Goal: Task Accomplishment & Management: Use online tool/utility

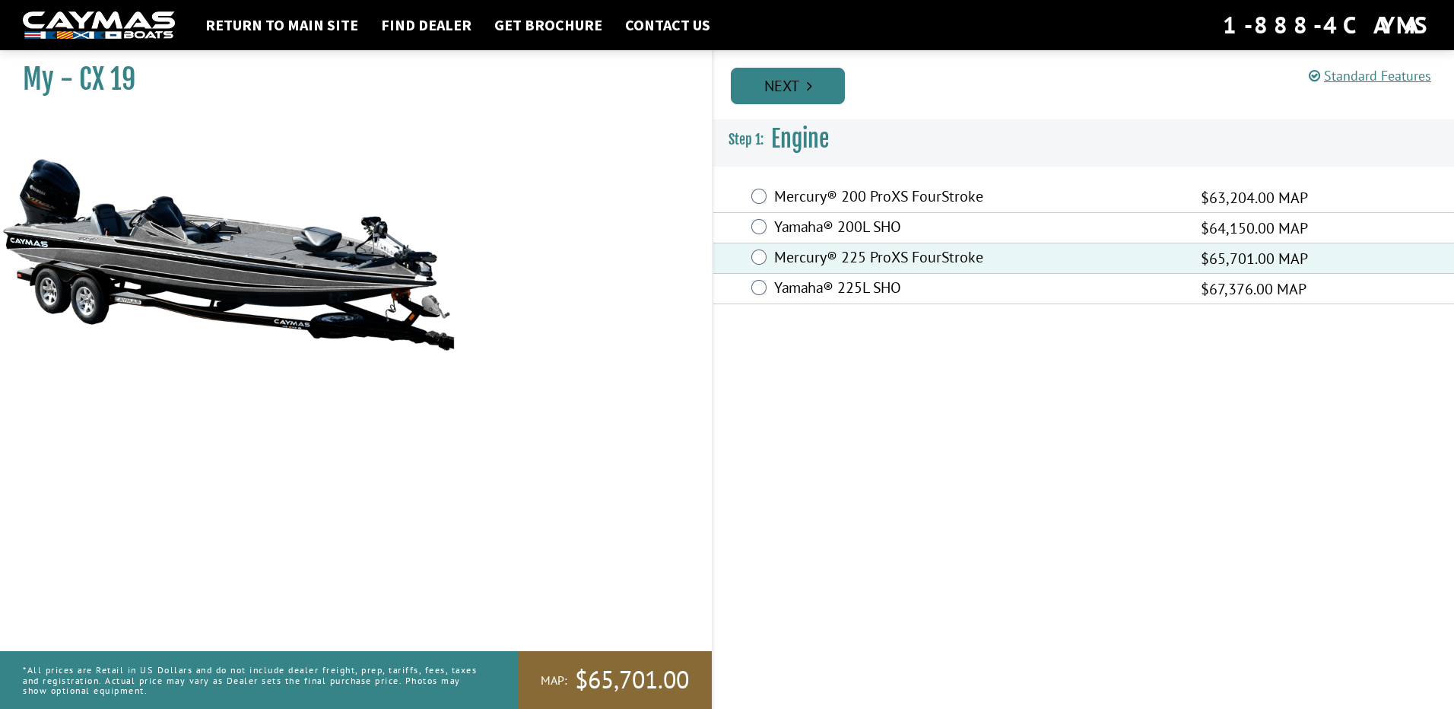
click at [816, 76] on link "Next" at bounding box center [788, 86] width 114 height 36
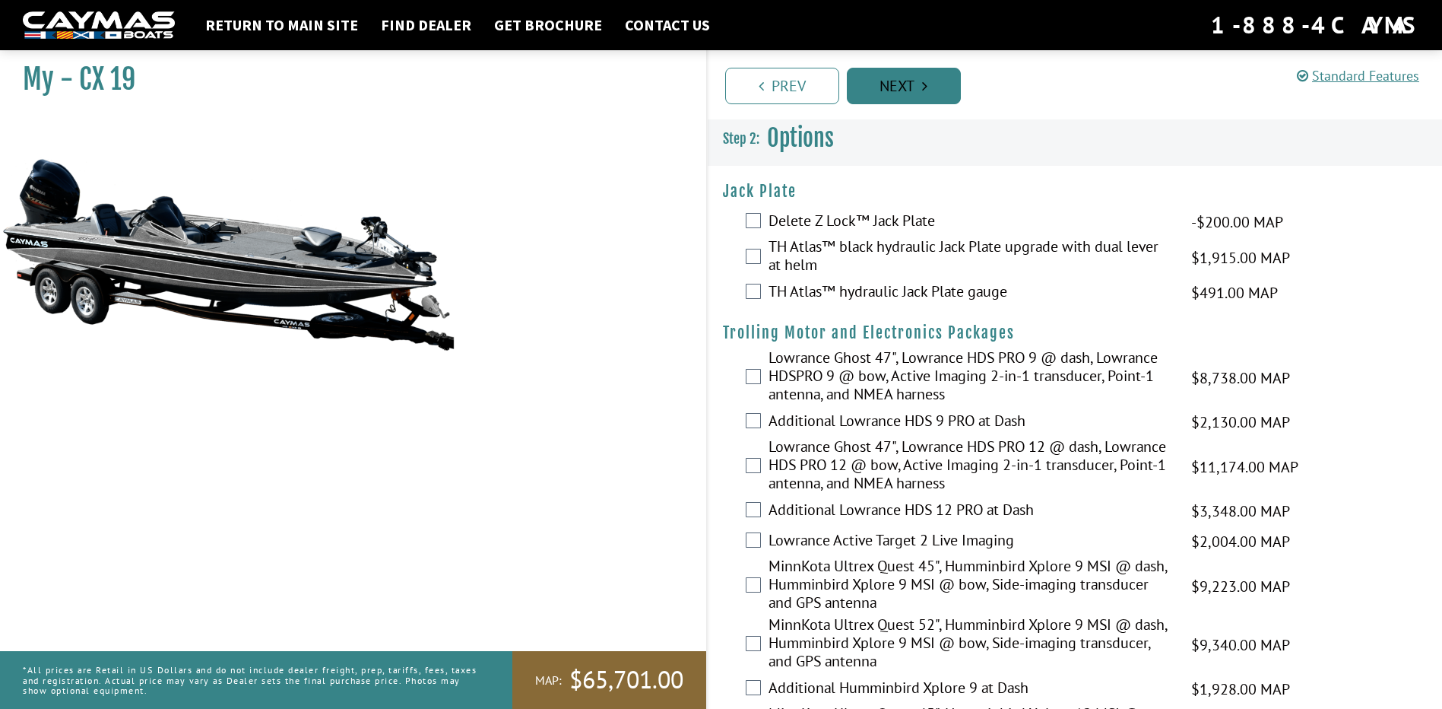
click at [883, 95] on link "Next" at bounding box center [904, 86] width 114 height 36
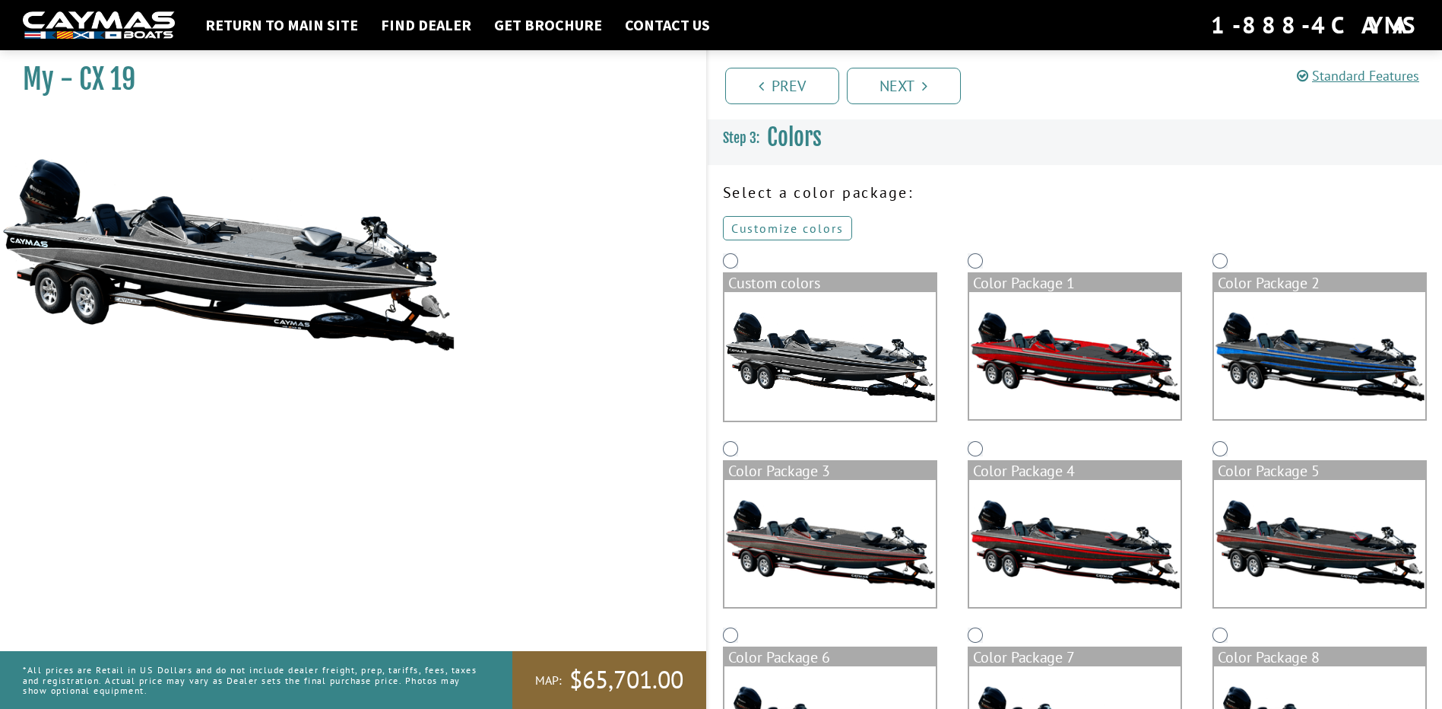
click at [803, 227] on link "Customize colors" at bounding box center [787, 228] width 129 height 24
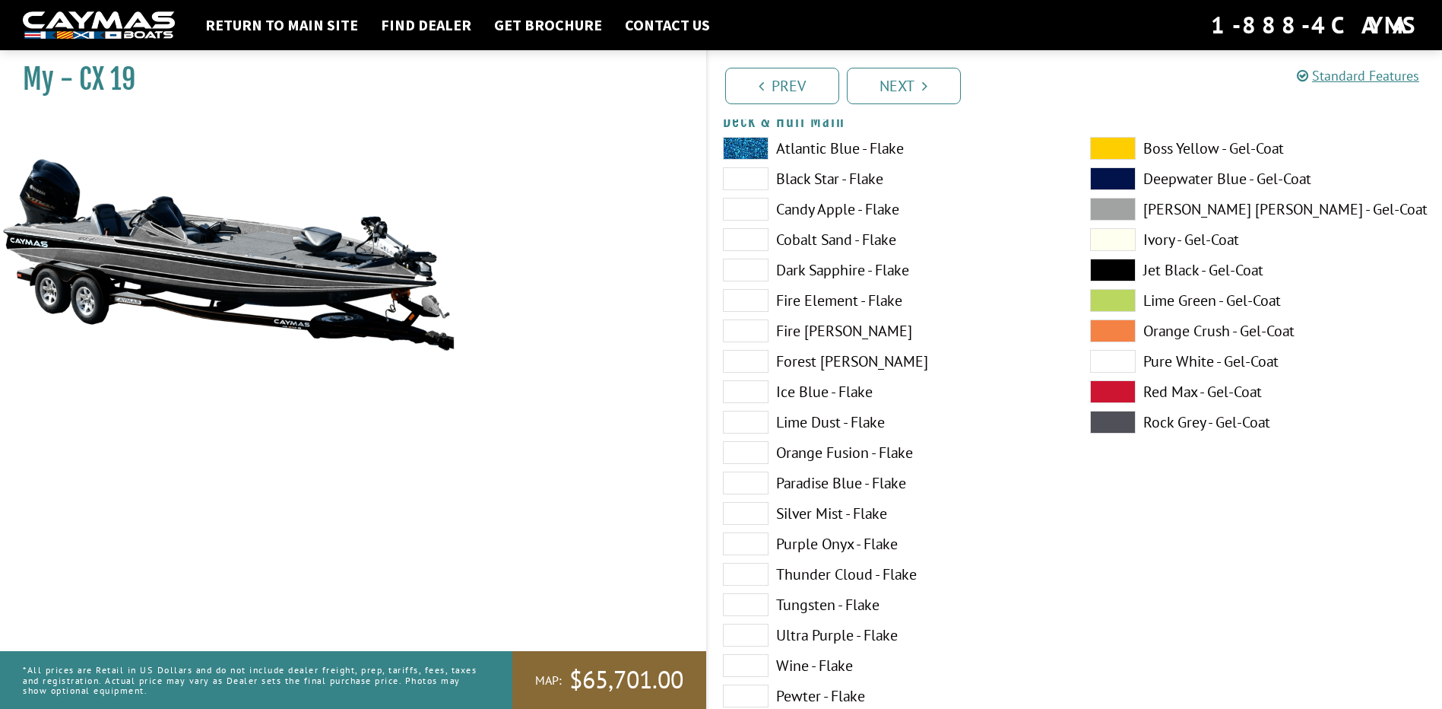
scroll to position [152, 0]
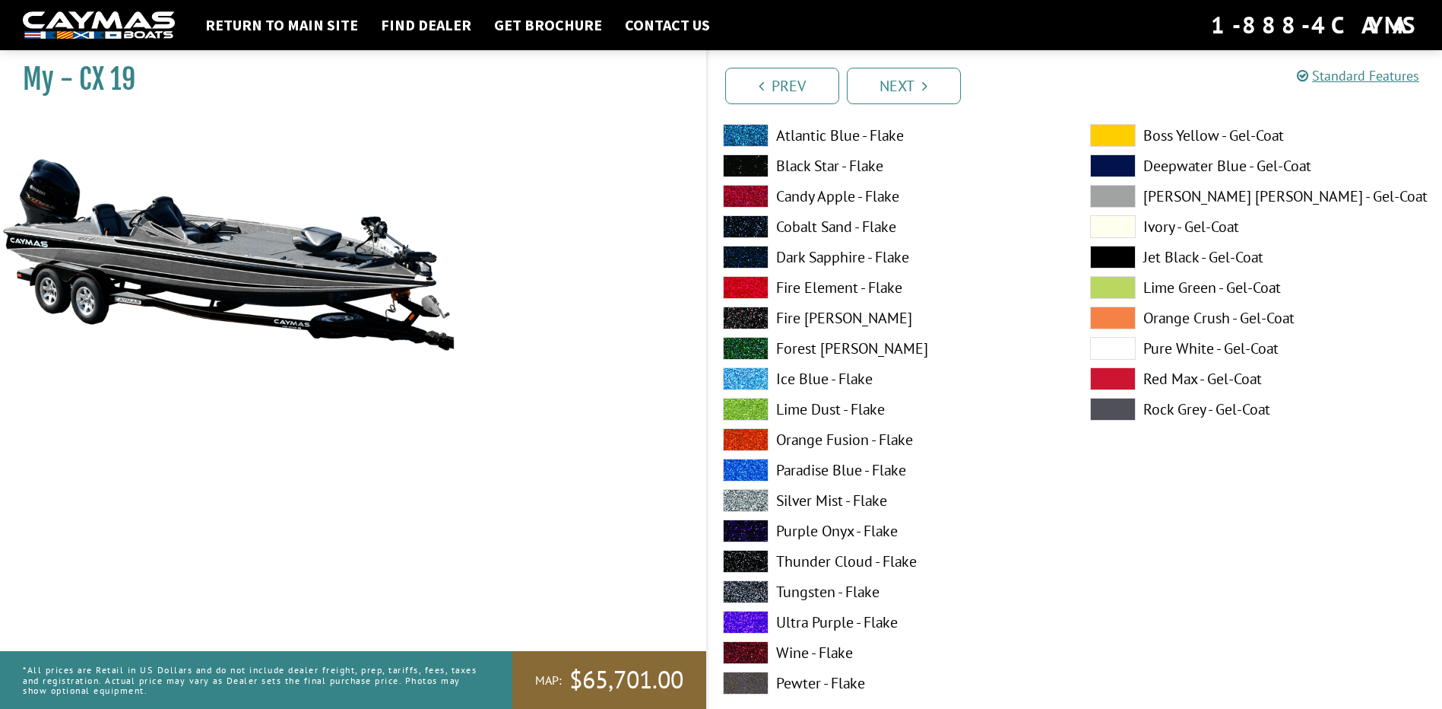
click at [803, 499] on label "Silver Mist - Flake" at bounding box center [891, 500] width 337 height 23
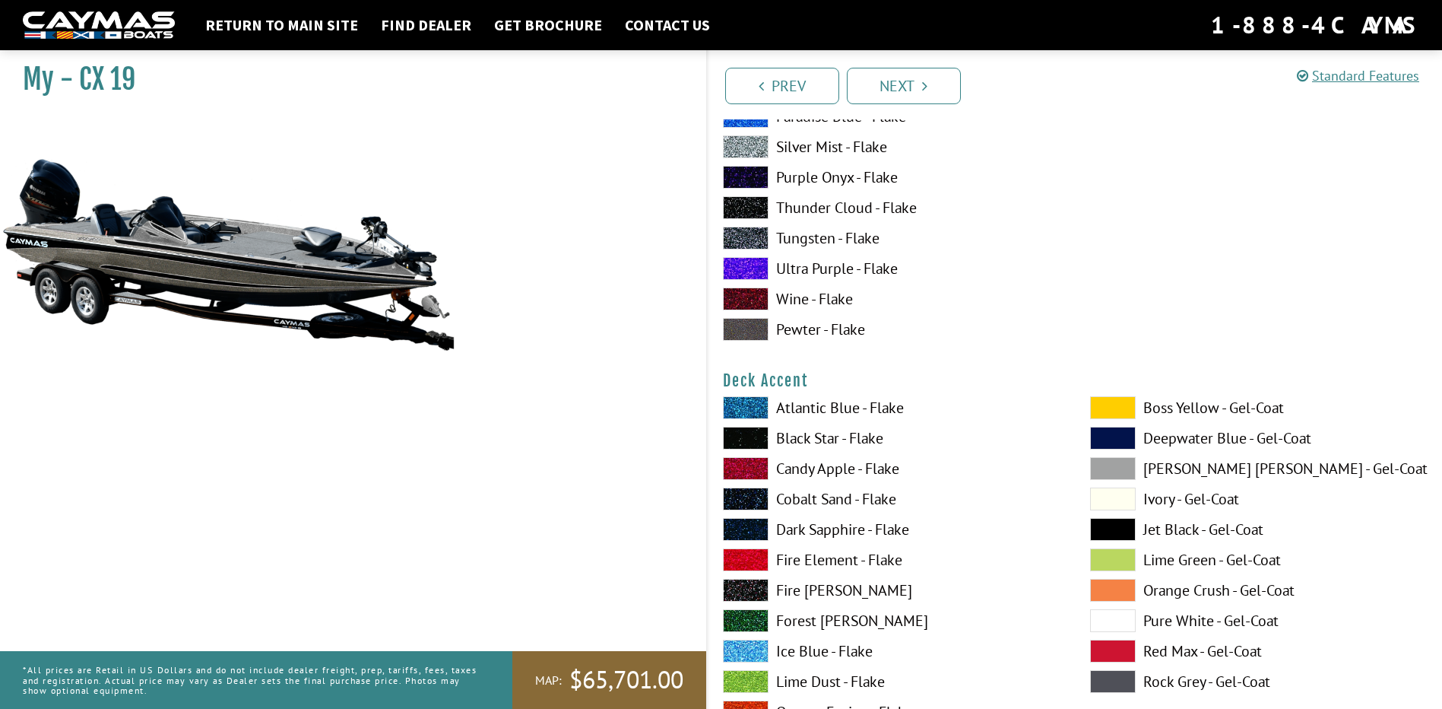
scroll to position [532, 0]
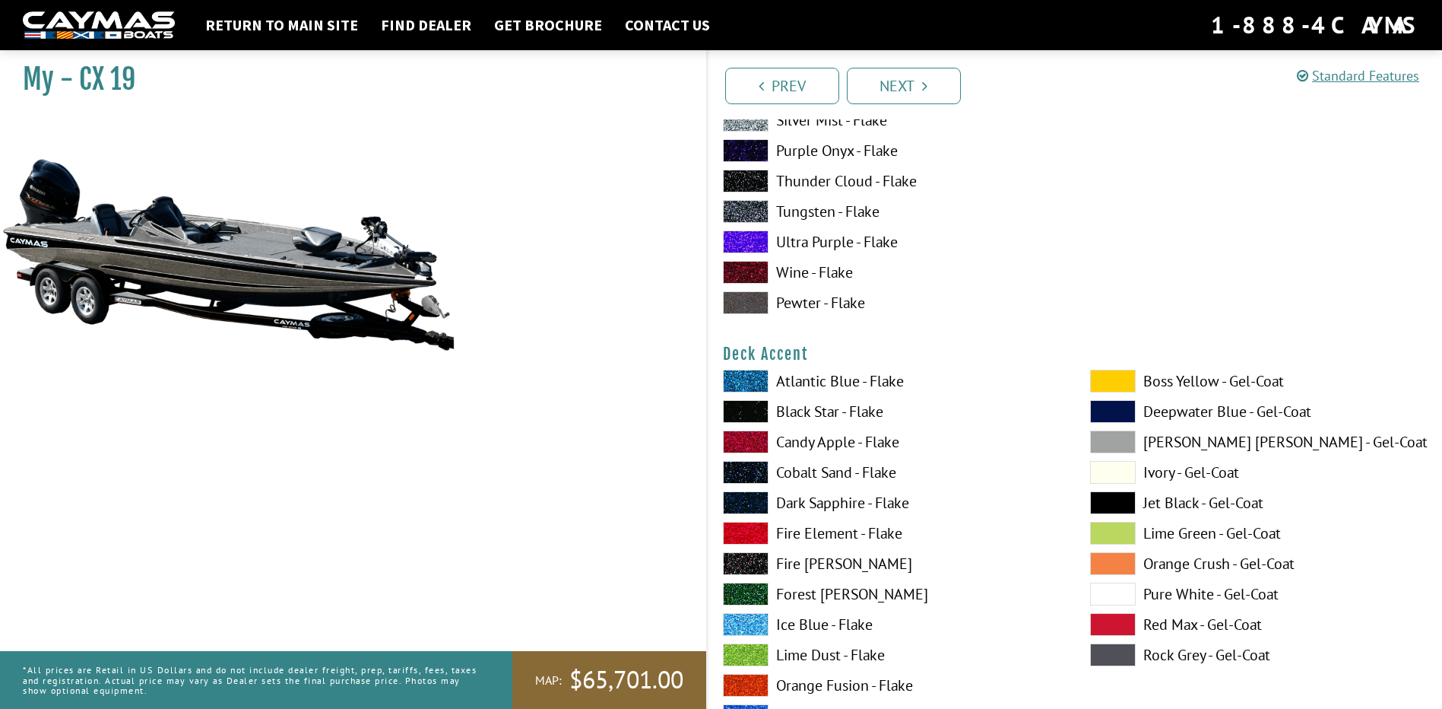
click at [1125, 592] on span at bounding box center [1113, 593] width 46 height 23
click at [750, 622] on span at bounding box center [746, 624] width 46 height 23
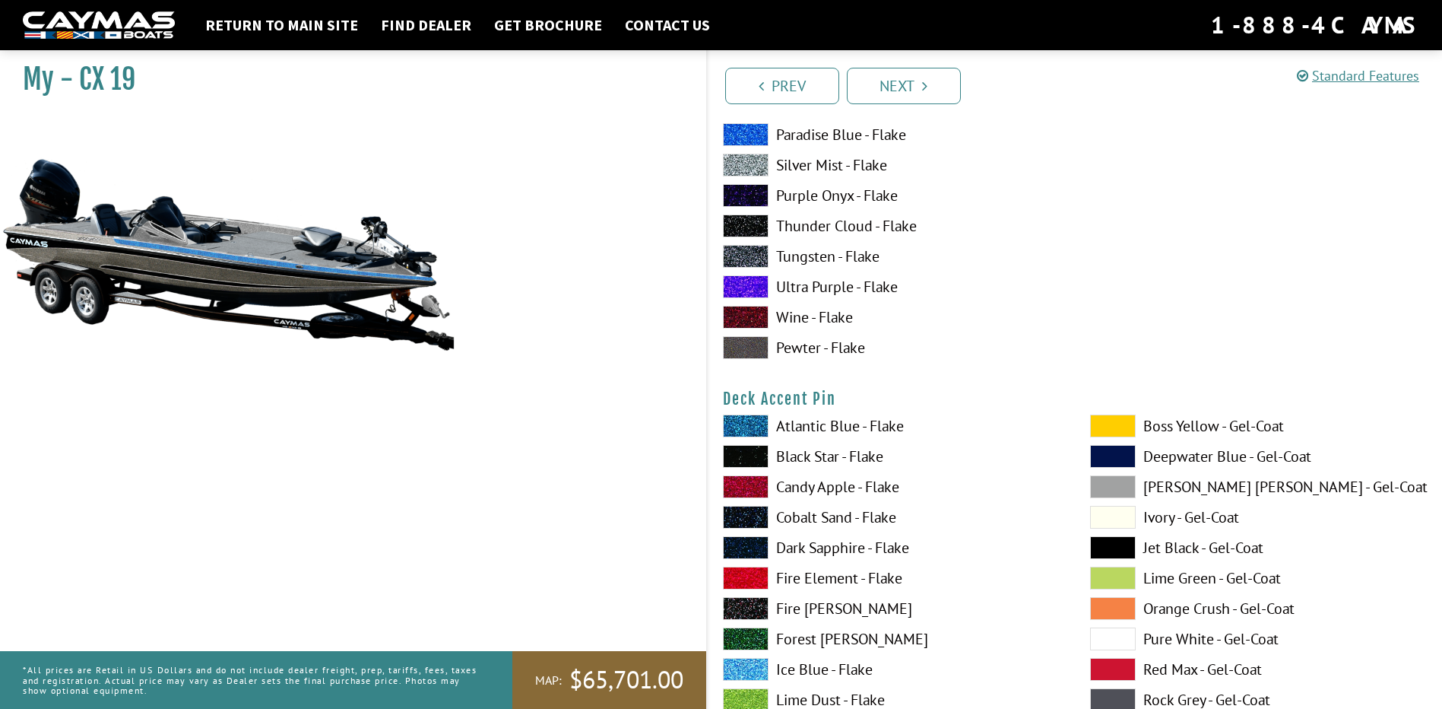
scroll to position [1141, 0]
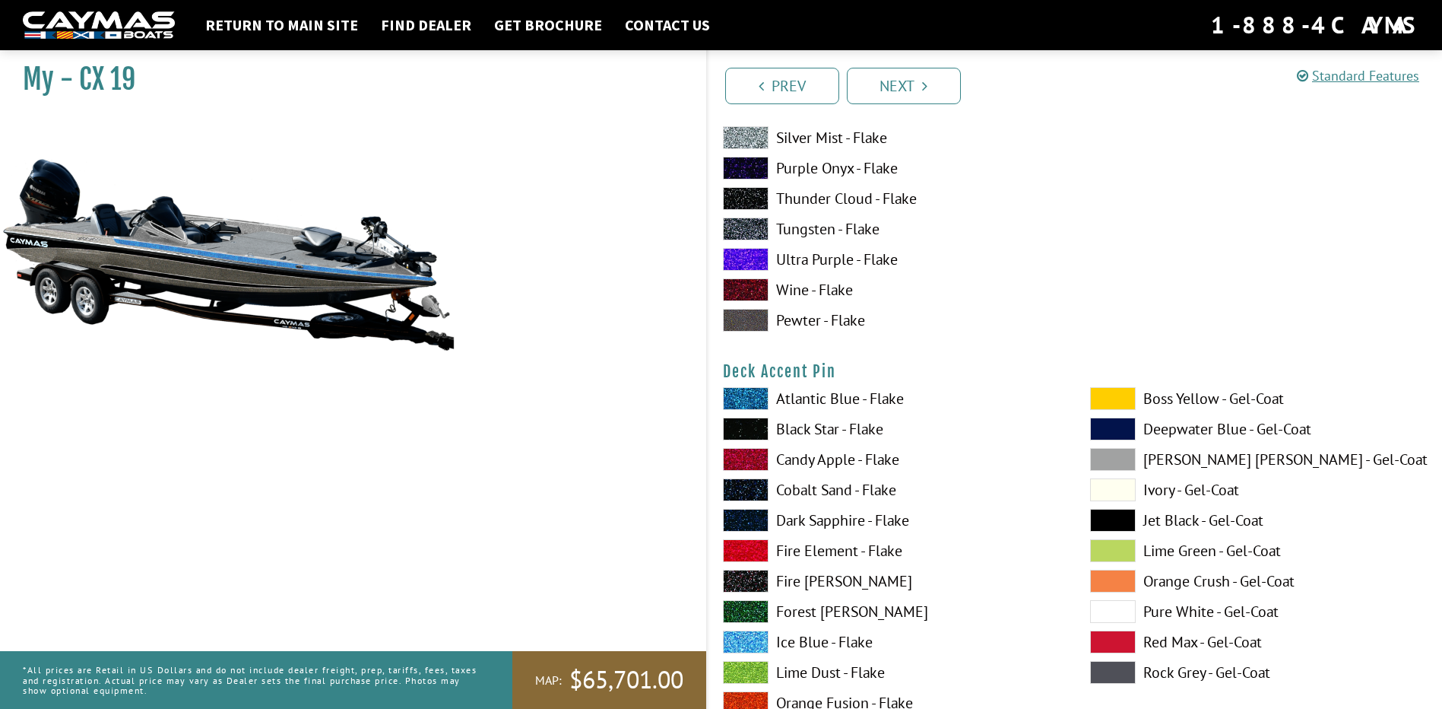
click at [1131, 611] on span at bounding box center [1113, 611] width 46 height 23
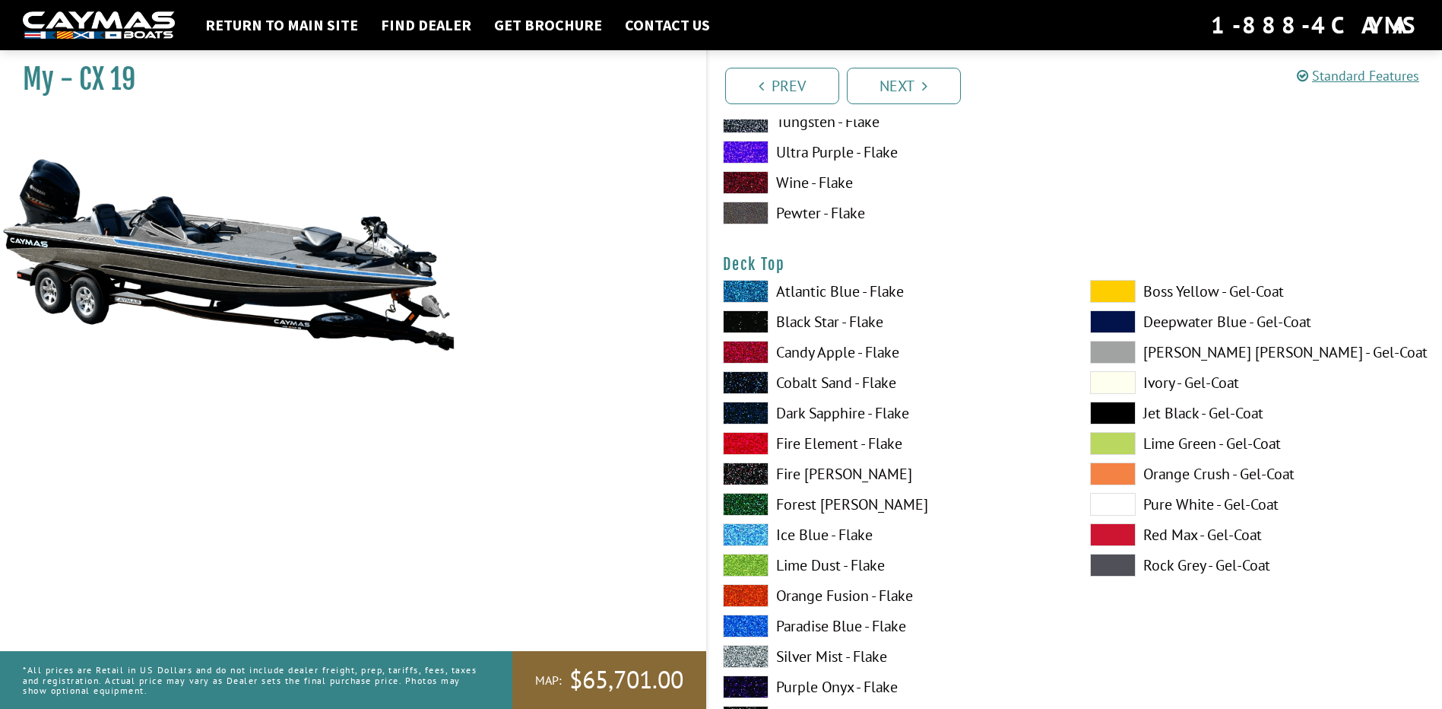
scroll to position [1901, 0]
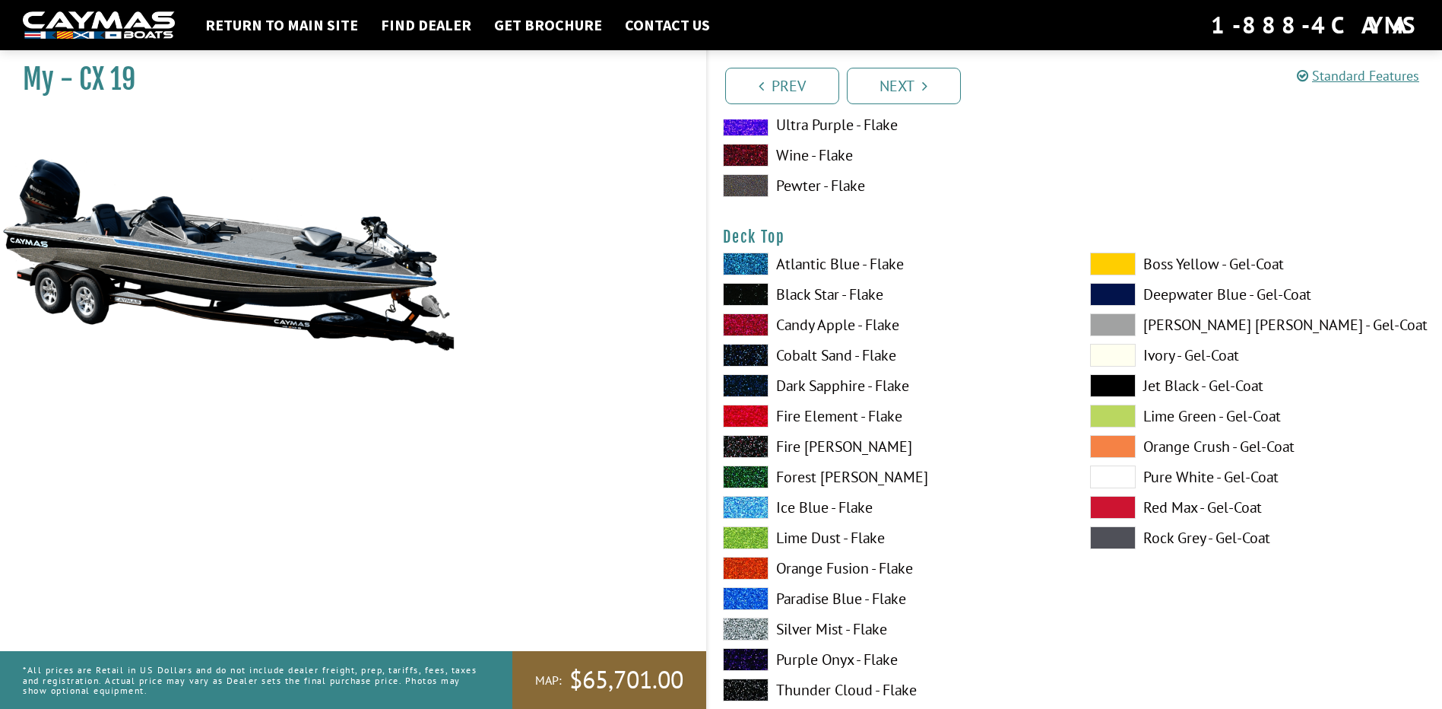
click at [821, 624] on label "Silver Mist - Flake" at bounding box center [891, 628] width 337 height 23
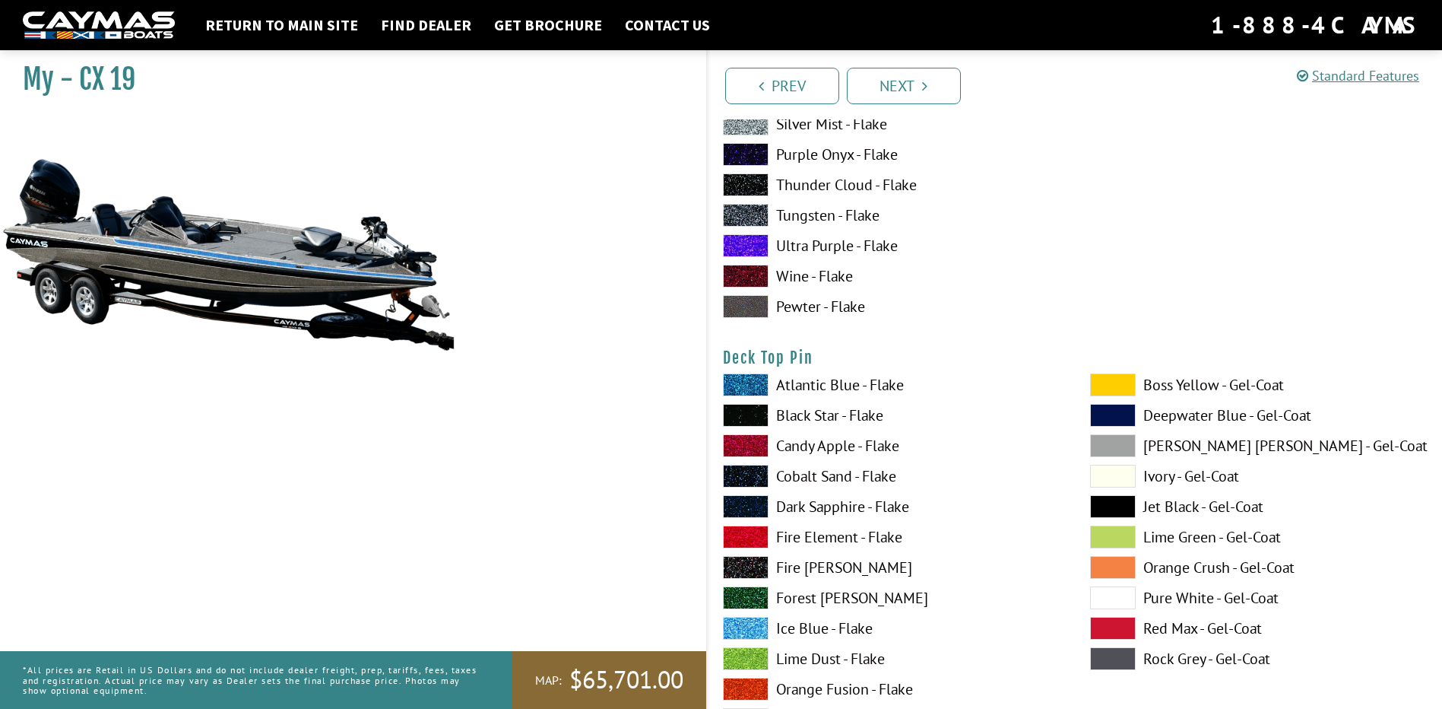
scroll to position [2433, 0]
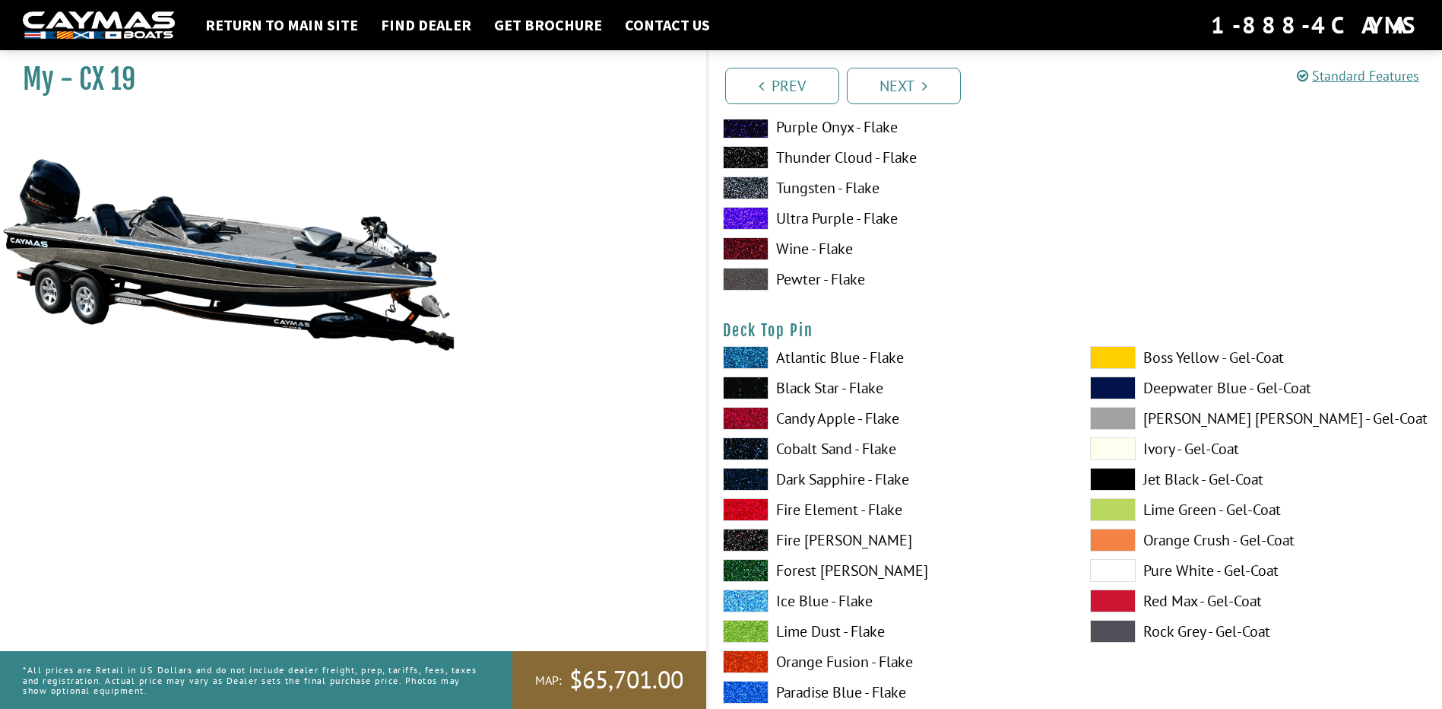
click at [1119, 575] on span at bounding box center [1113, 570] width 46 height 23
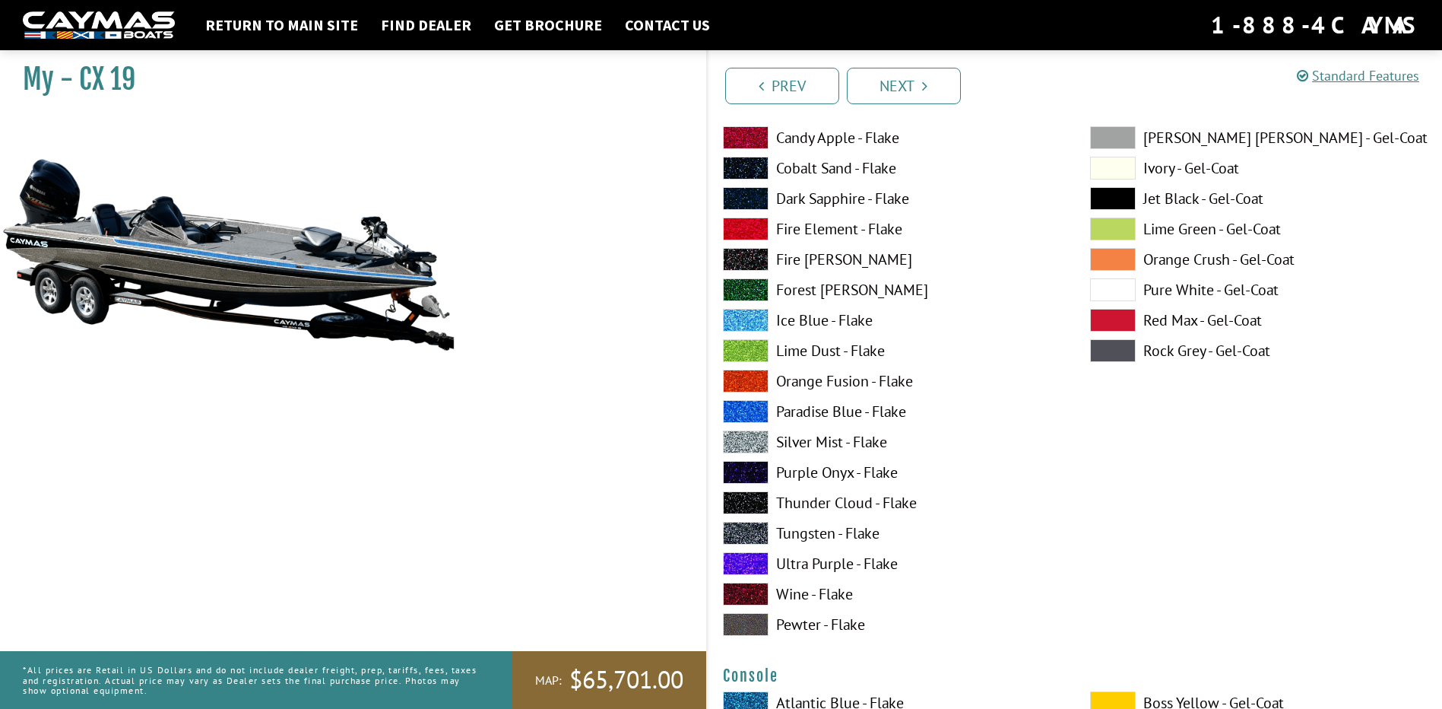
scroll to position [3346, 0]
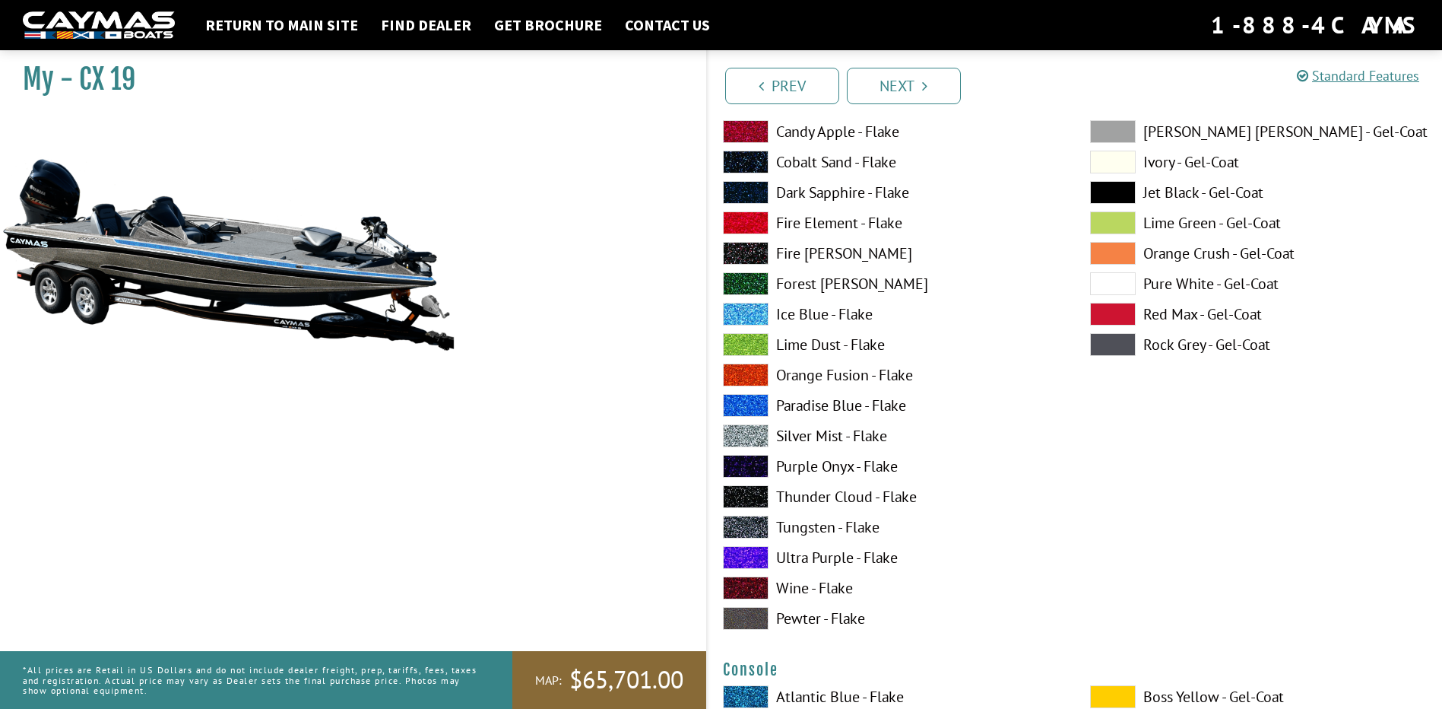
click at [859, 431] on label "Silver Mist - Flake" at bounding box center [891, 435] width 337 height 23
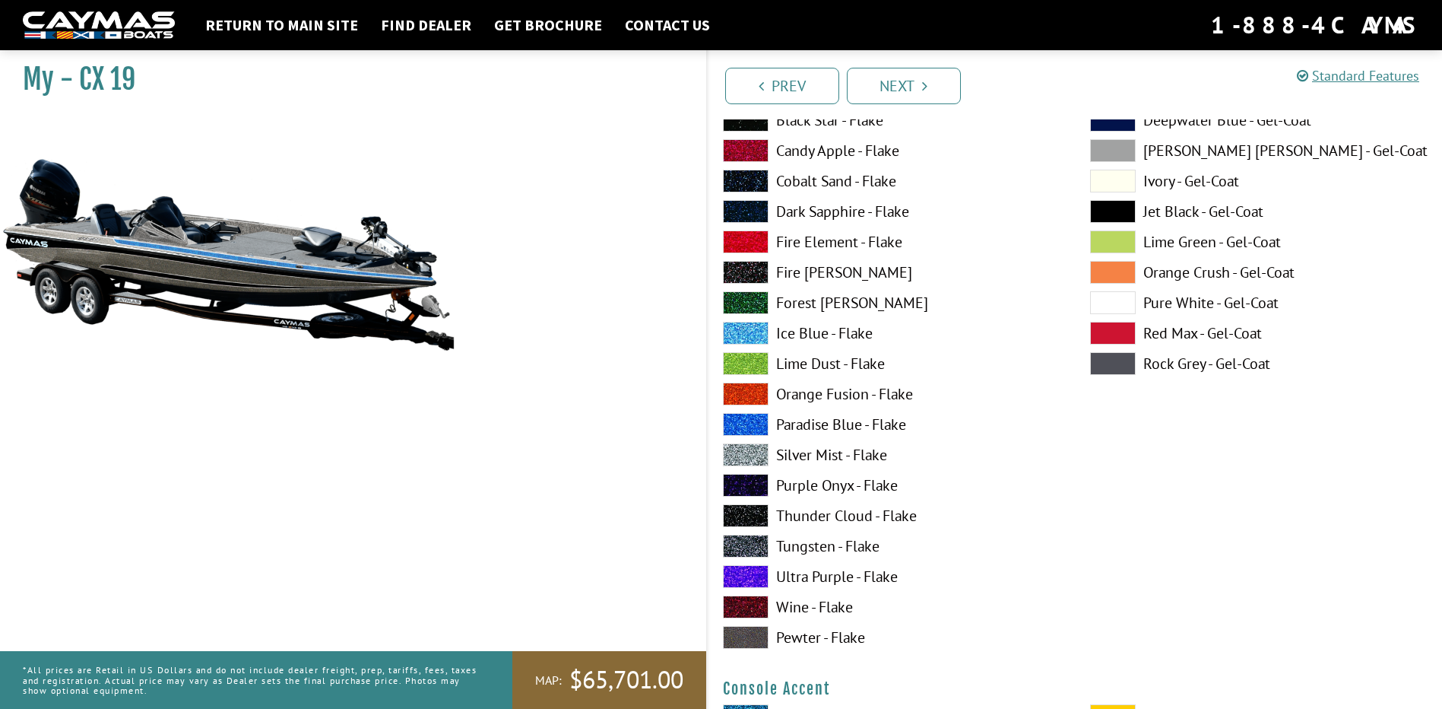
scroll to position [3954, 0]
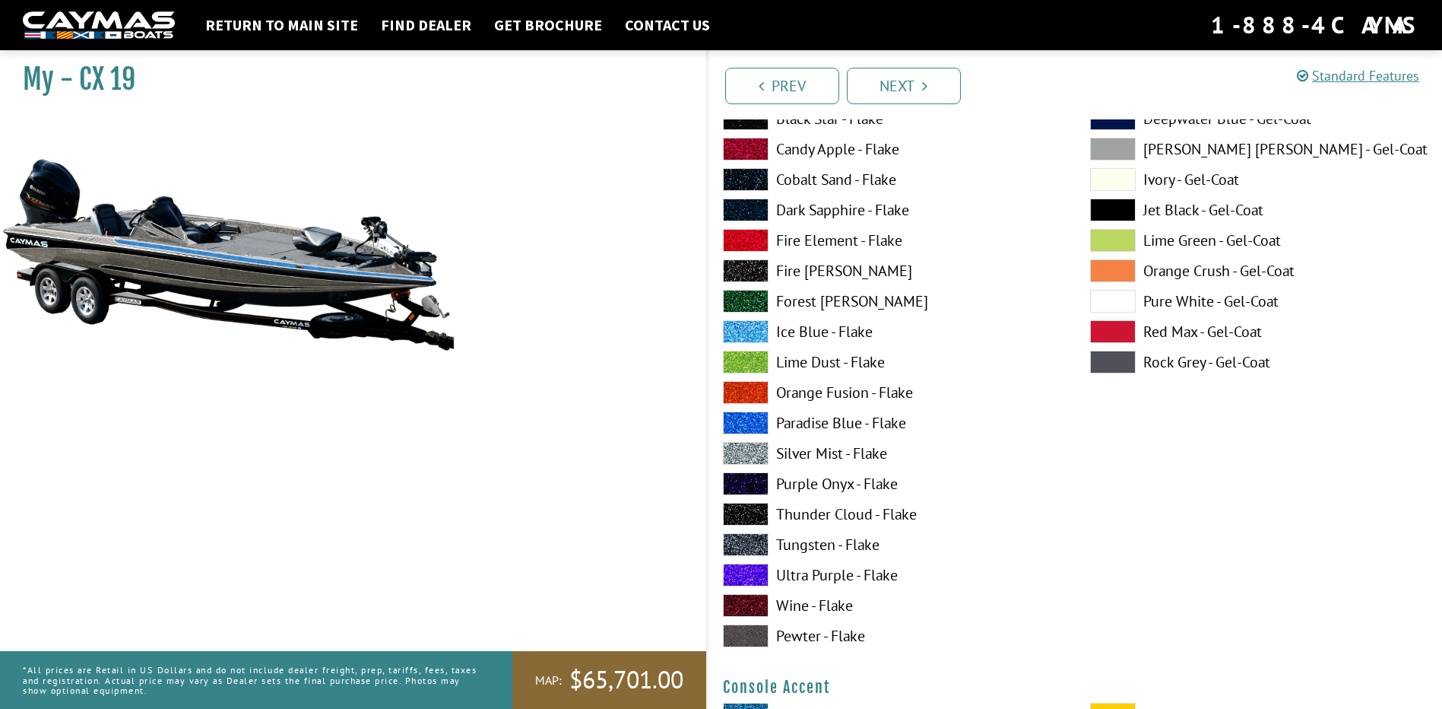
click at [868, 455] on label "Silver Mist - Flake" at bounding box center [891, 453] width 337 height 23
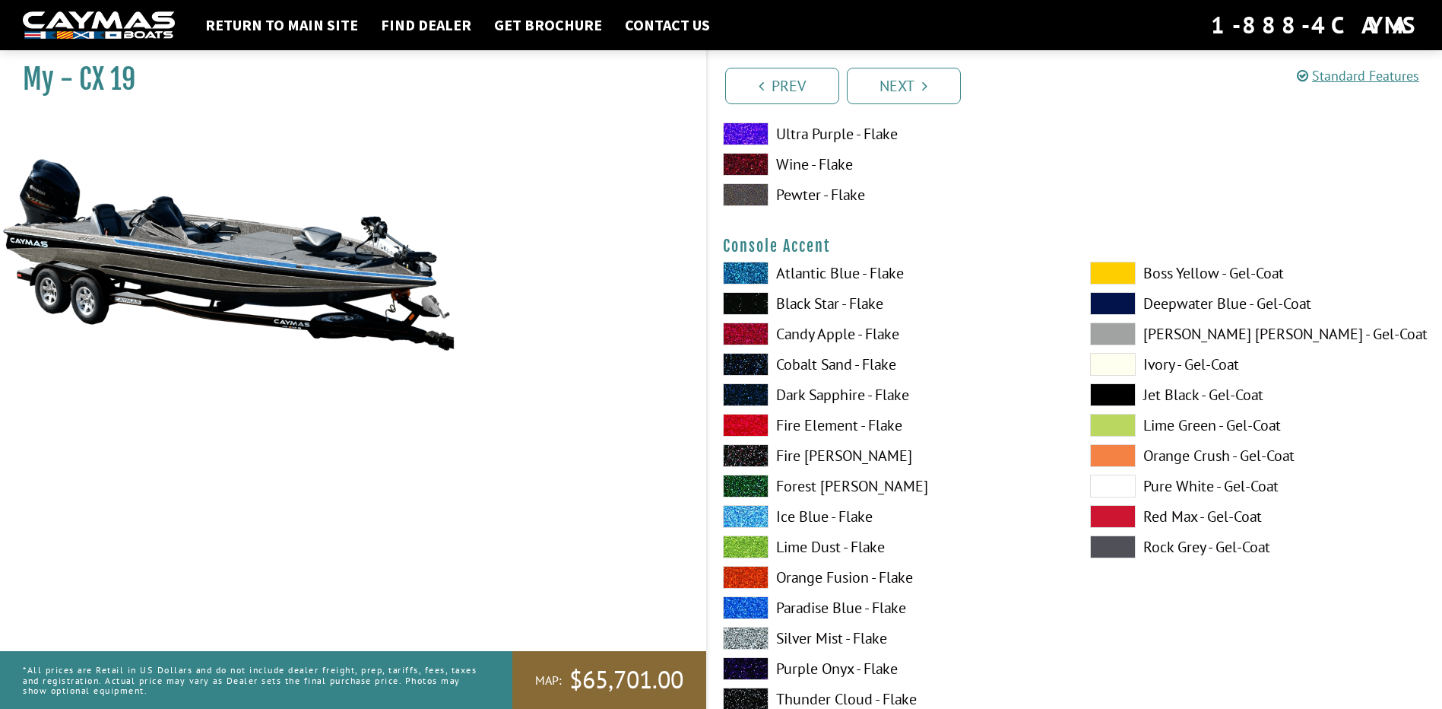
scroll to position [4410, 0]
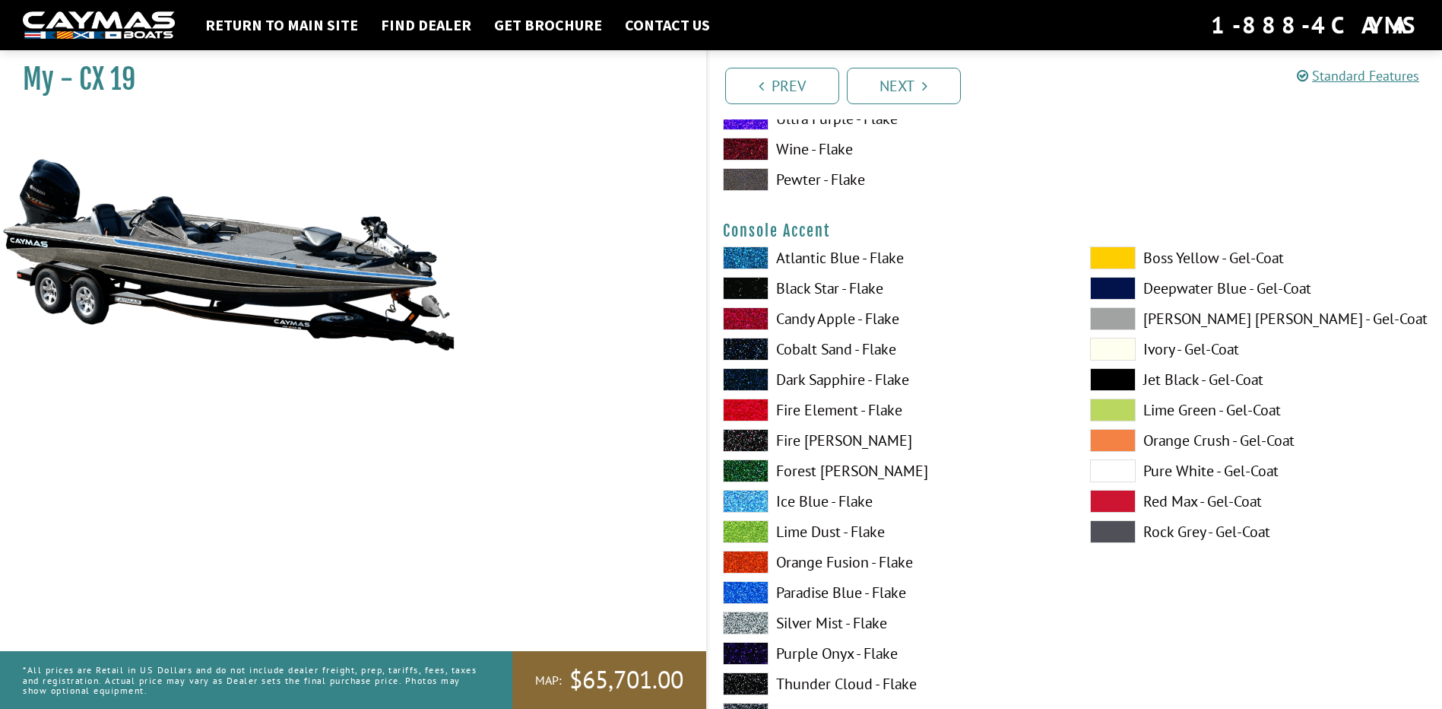
click at [797, 503] on label "Ice Blue - Flake" at bounding box center [891, 501] width 337 height 23
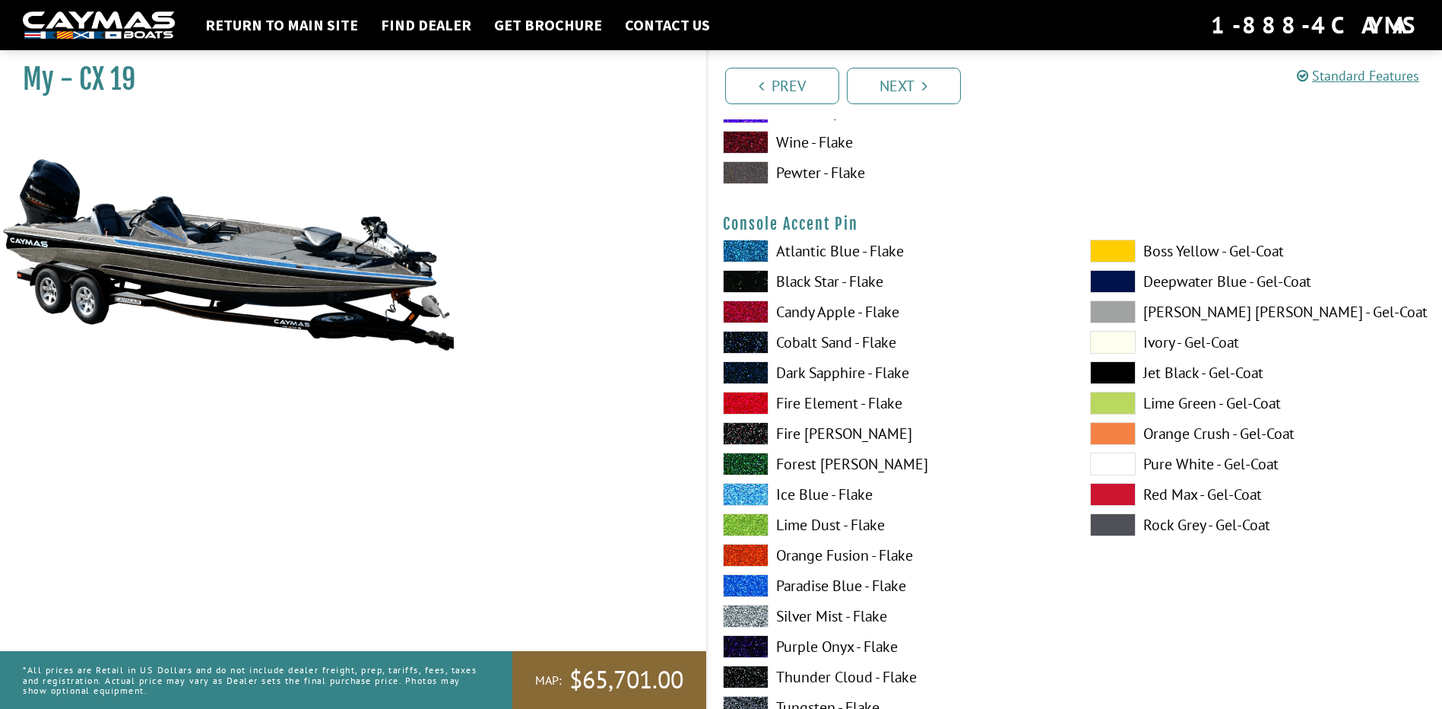
scroll to position [5094, 0]
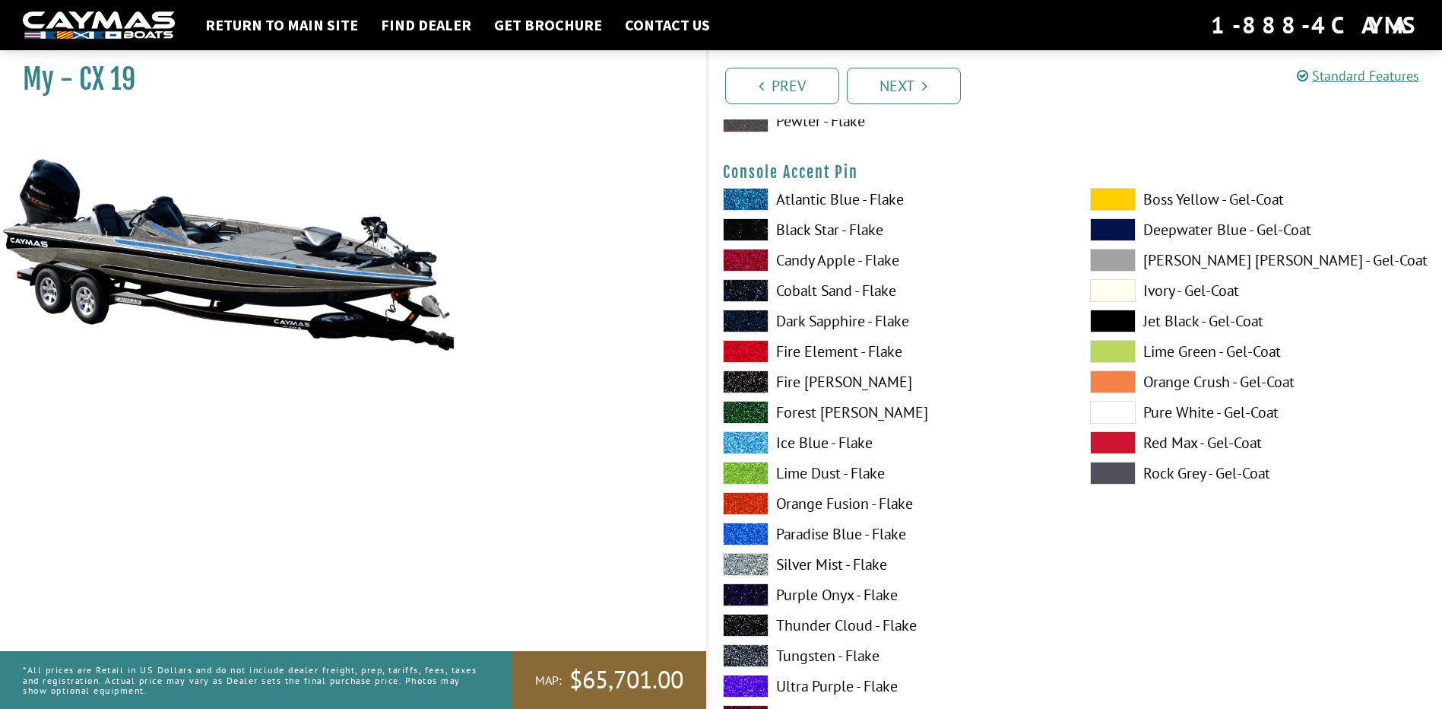
click at [1109, 417] on span at bounding box center [1113, 412] width 46 height 23
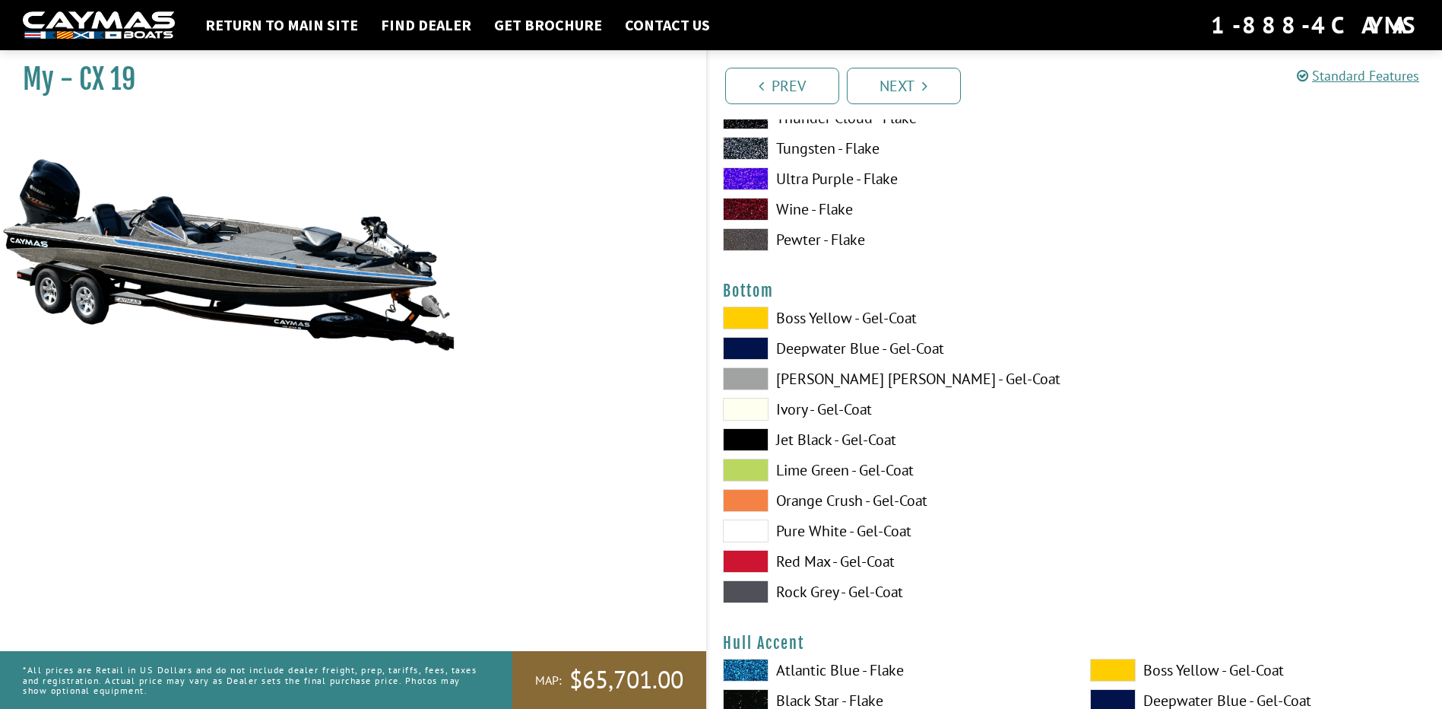
scroll to position [5627, 0]
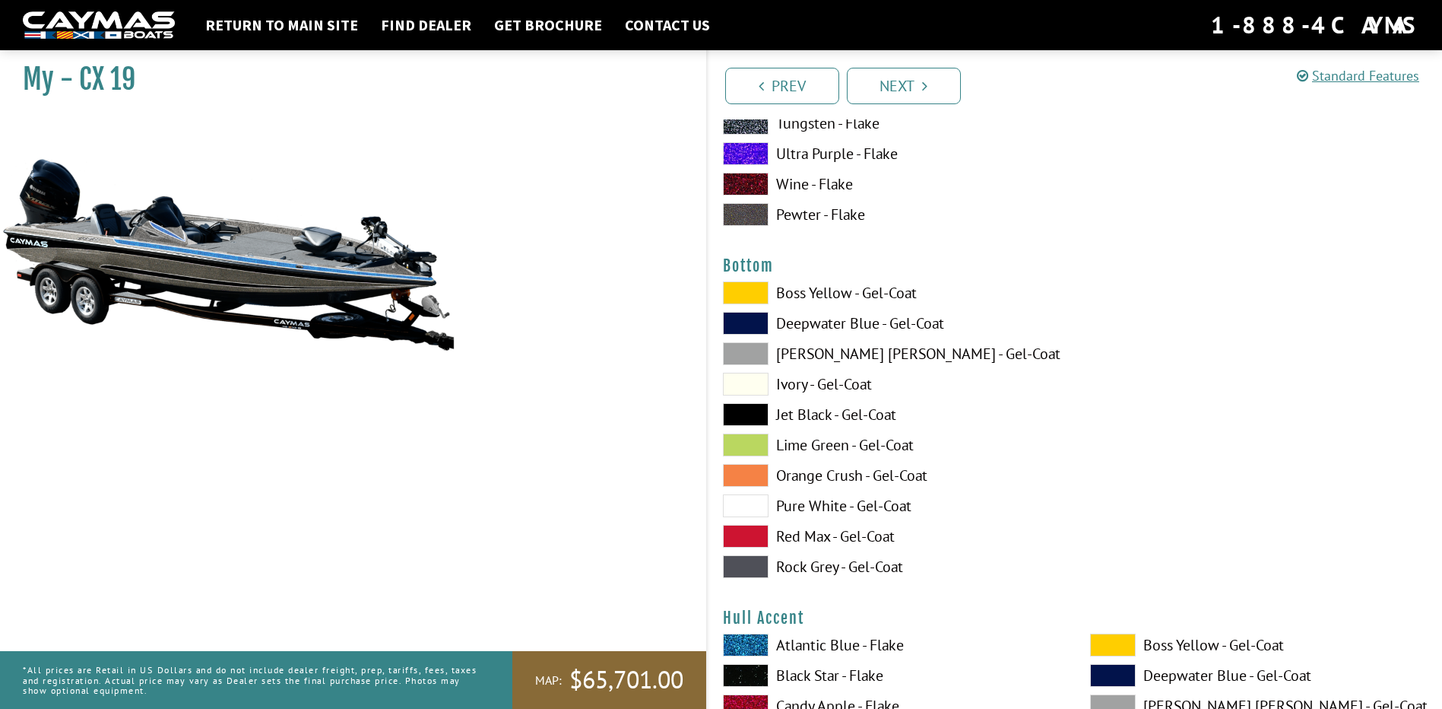
click at [808, 416] on label "Jet Black - Gel-Coat" at bounding box center [891, 414] width 337 height 23
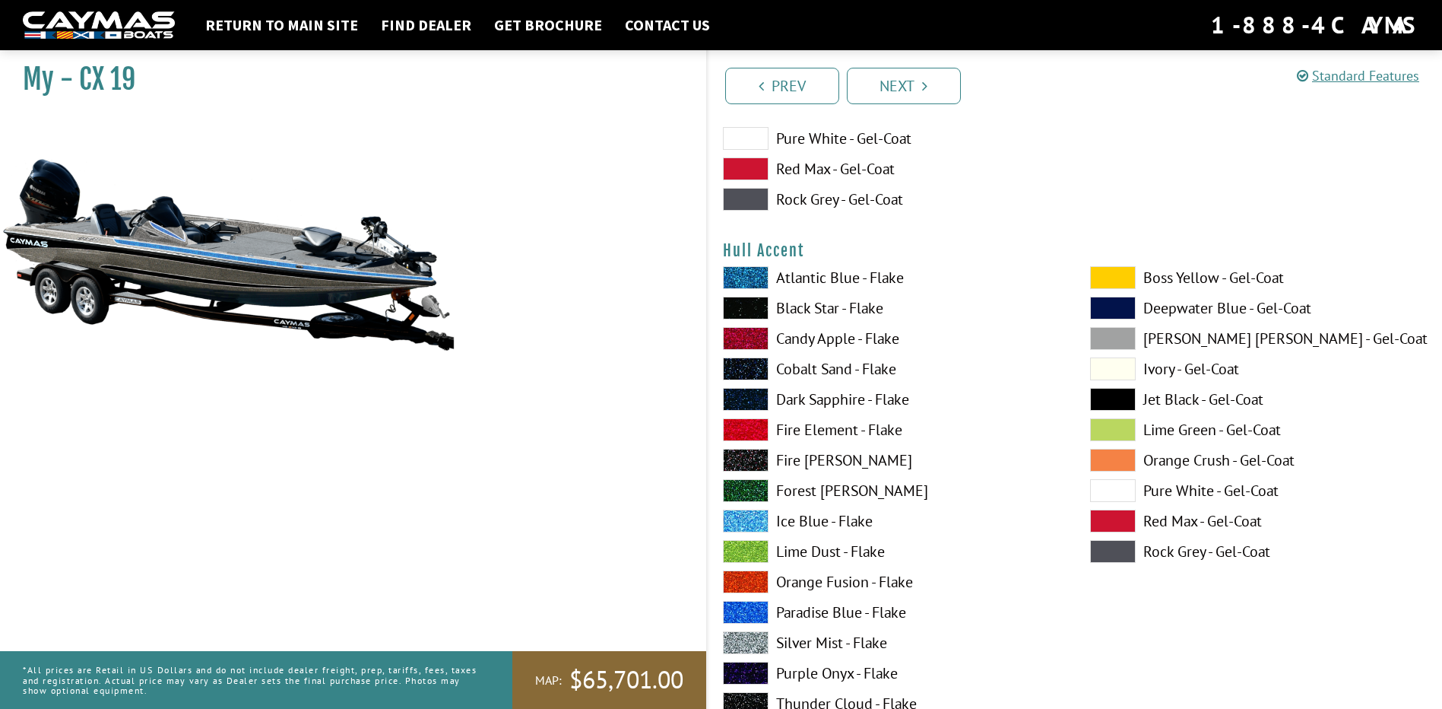
scroll to position [6007, 0]
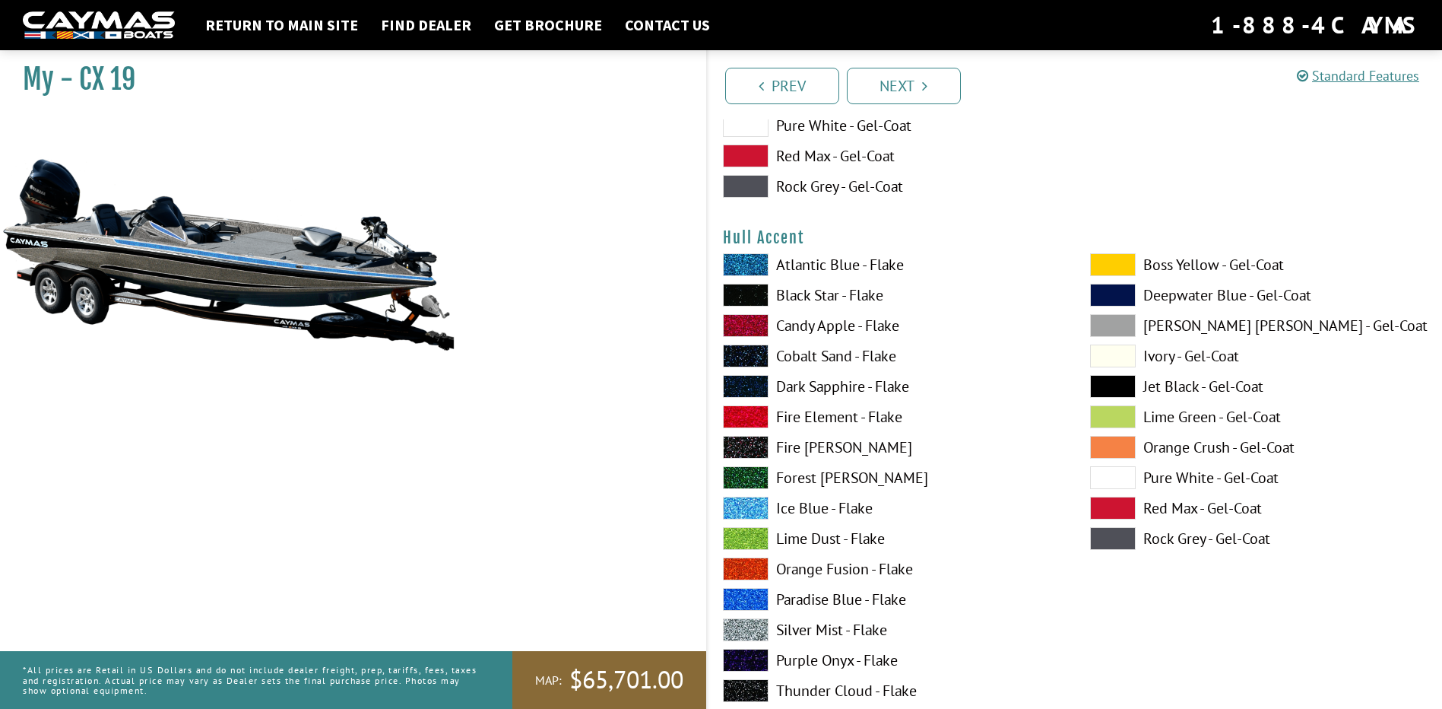
click at [808, 507] on label "Ice Blue - Flake" at bounding box center [891, 508] width 337 height 23
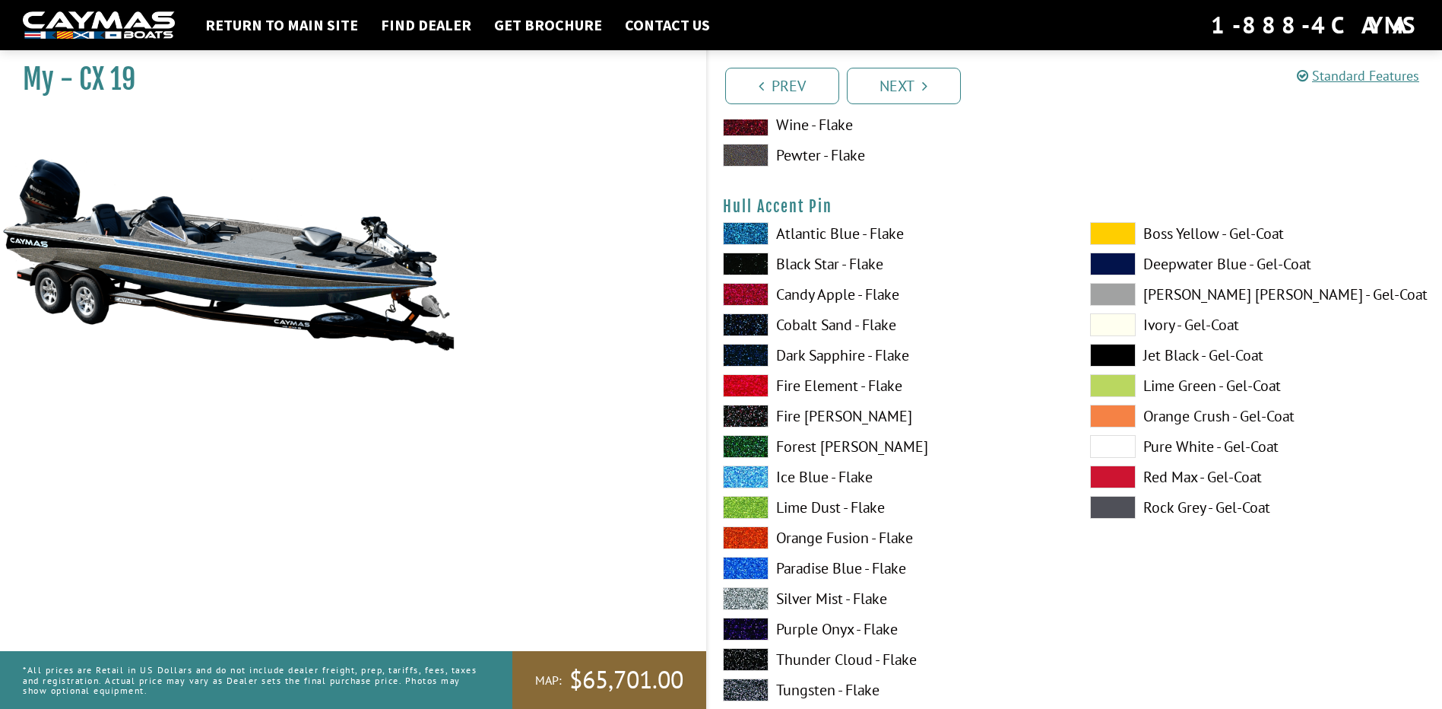
scroll to position [6691, 0]
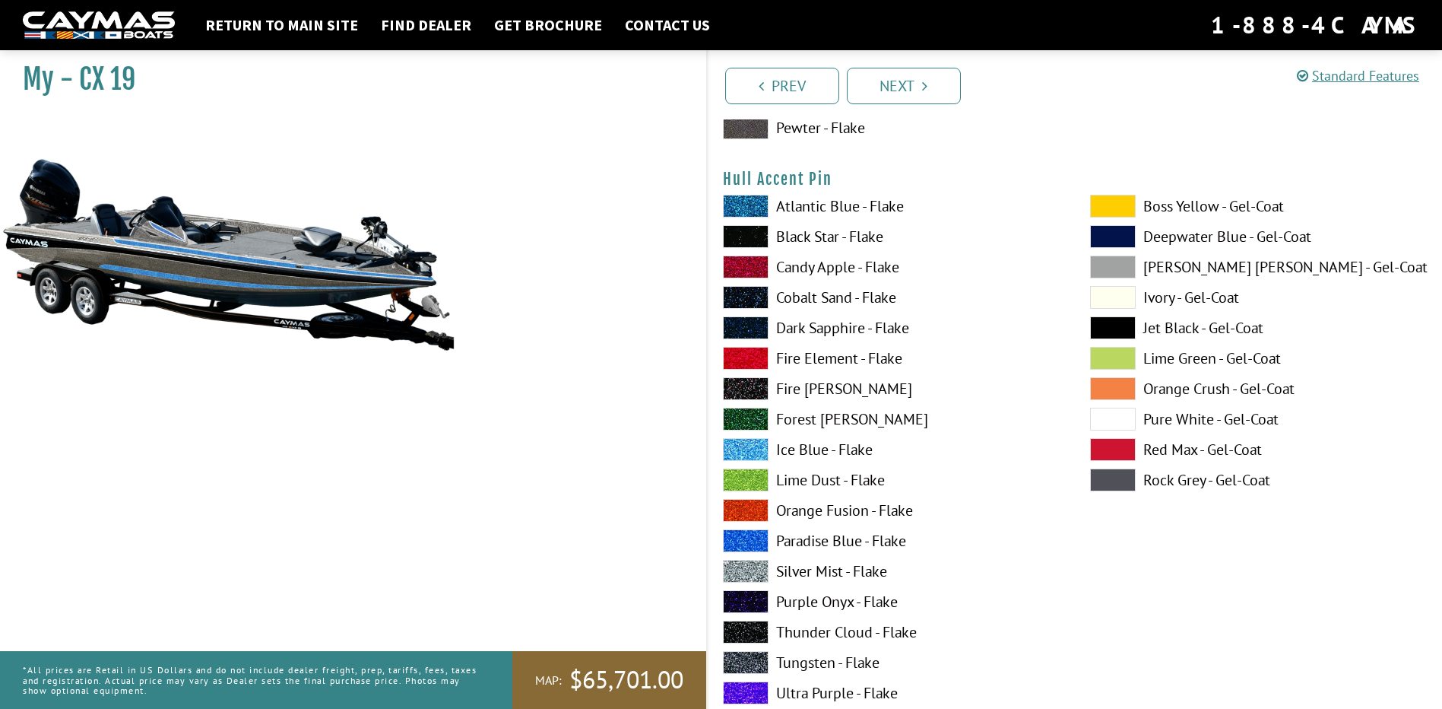
click at [1110, 420] on span at bounding box center [1113, 419] width 46 height 23
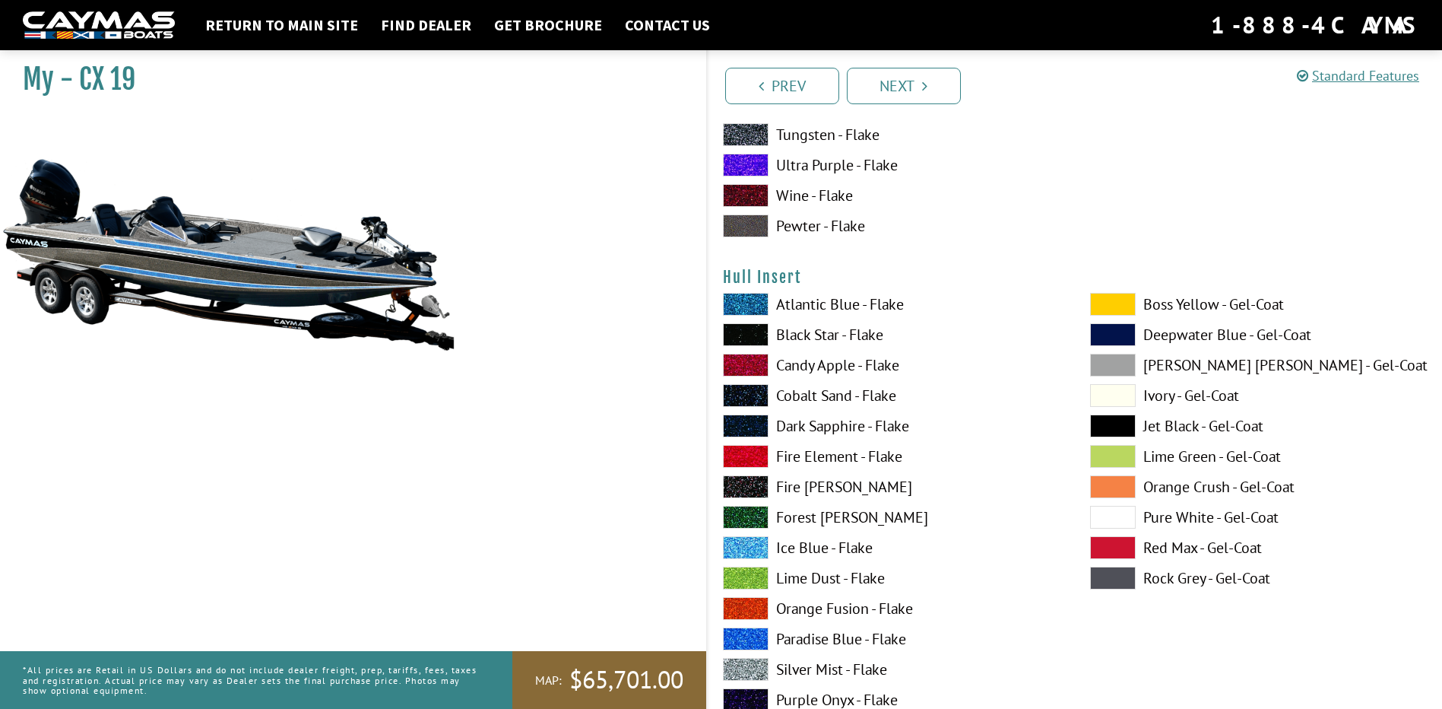
scroll to position [7223, 0]
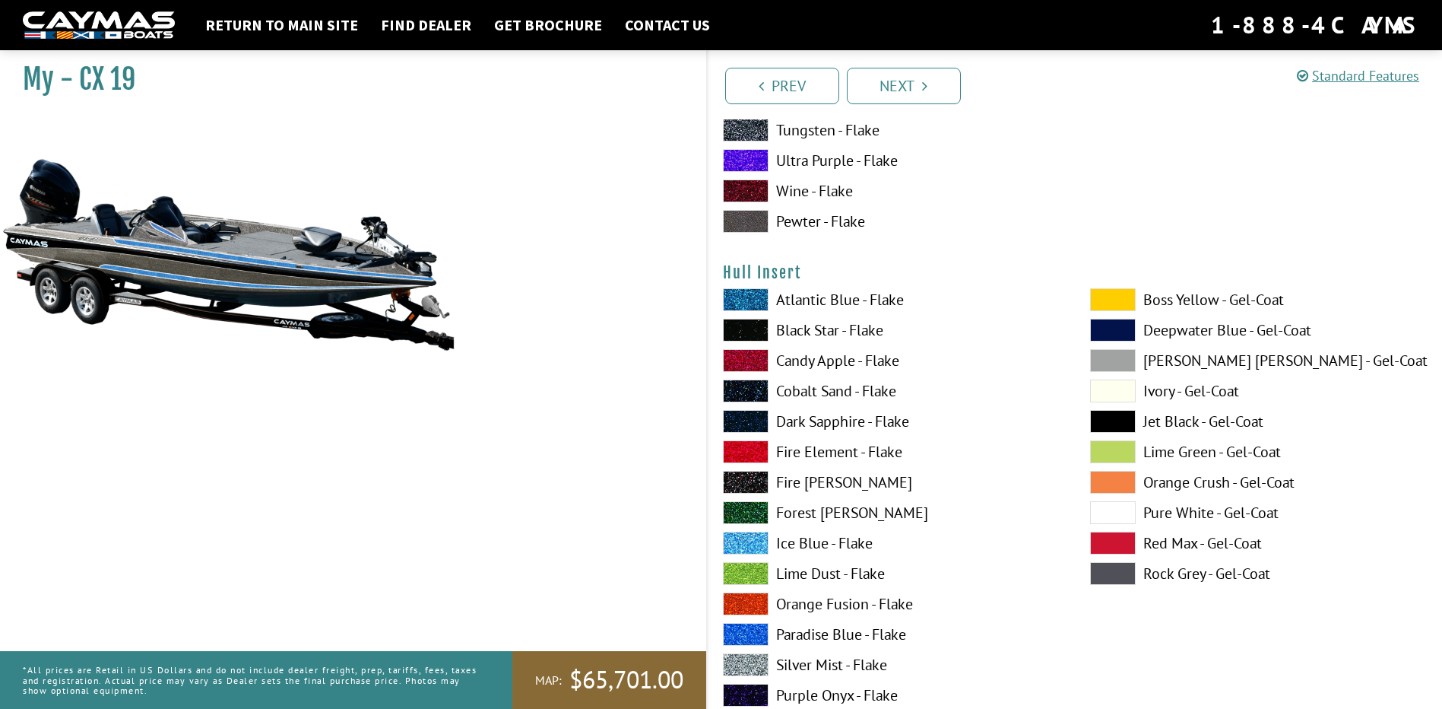
click at [793, 541] on label "Ice Blue - Flake" at bounding box center [891, 542] width 337 height 23
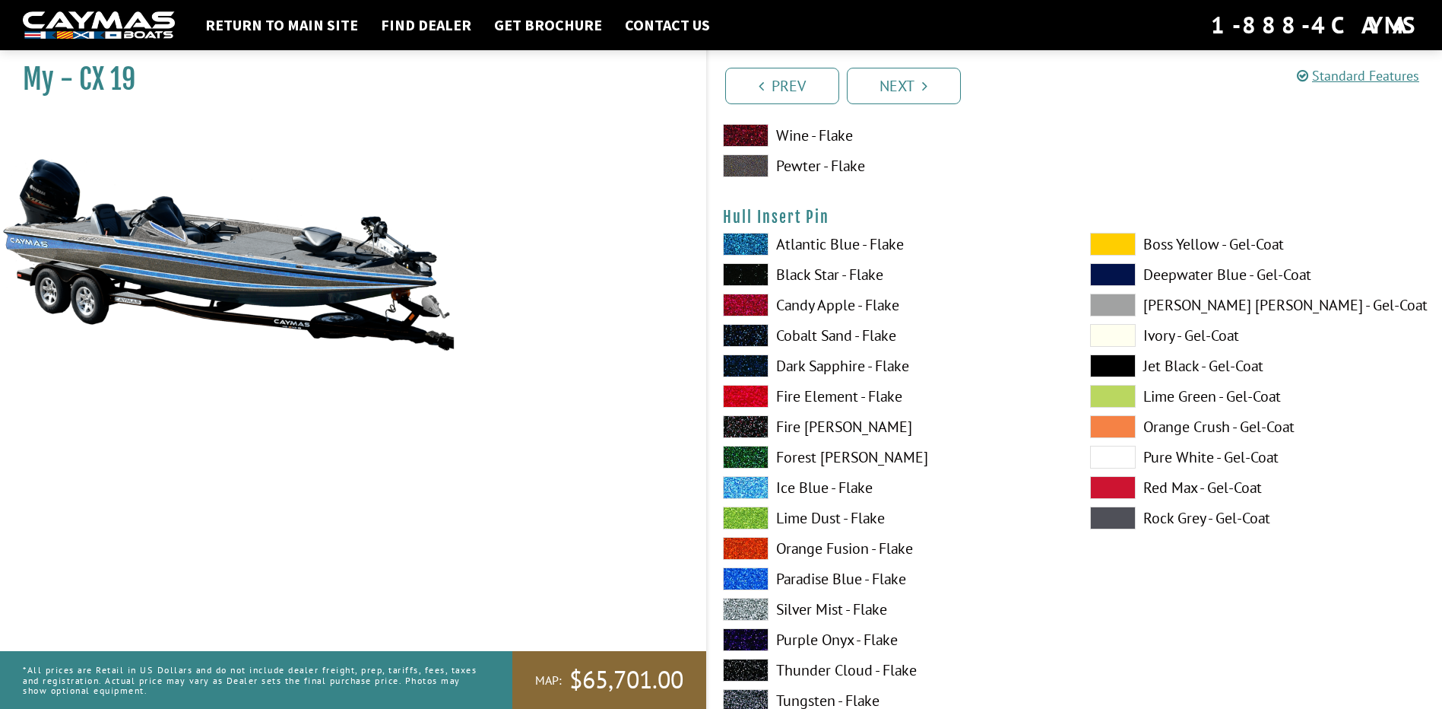
scroll to position [7908, 0]
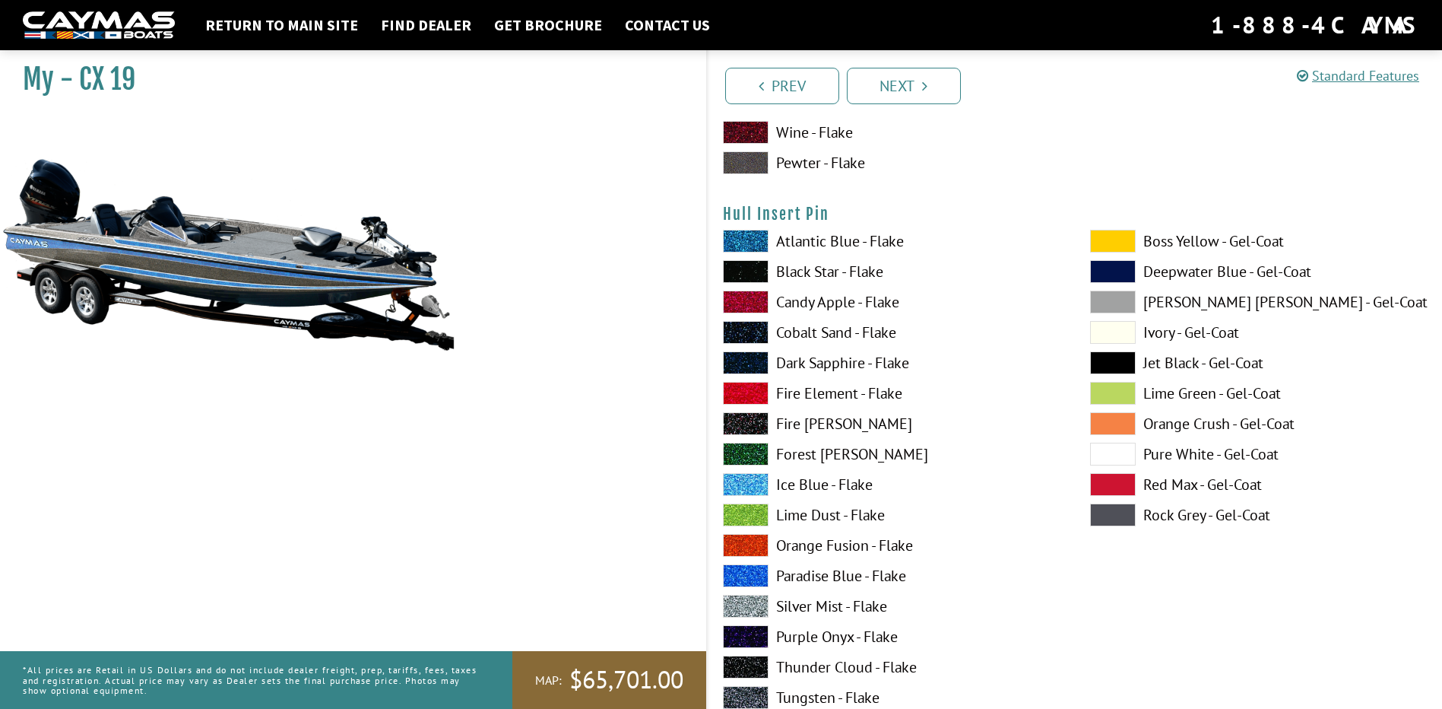
click at [1117, 453] on span at bounding box center [1113, 454] width 46 height 23
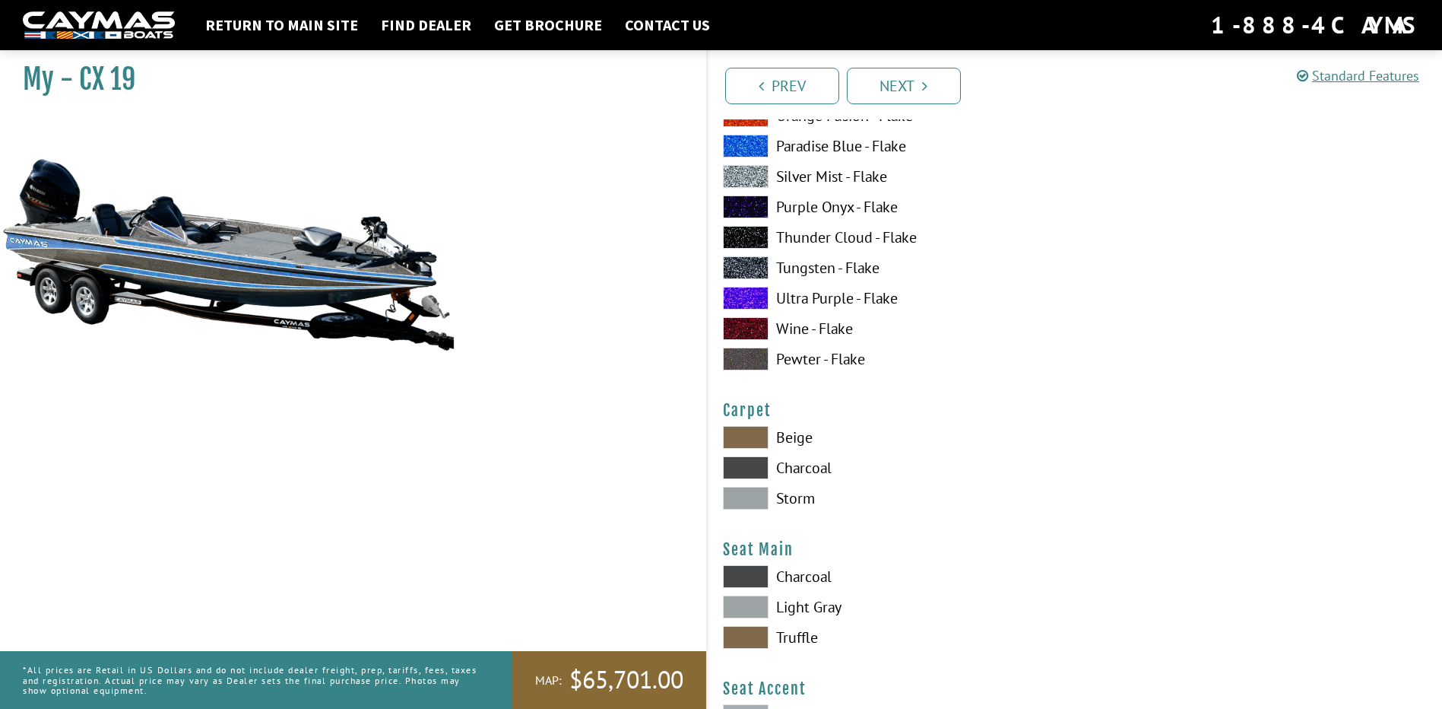
scroll to position [8364, 0]
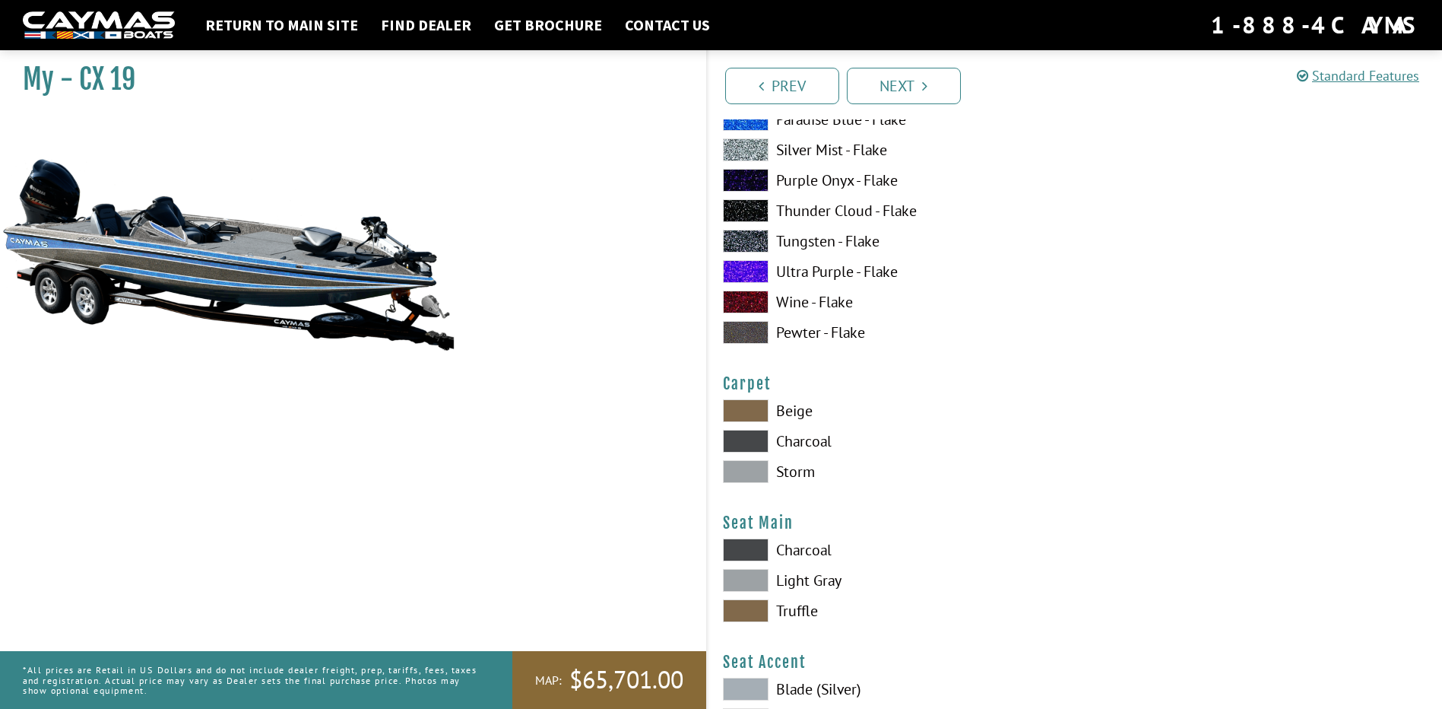
click at [762, 471] on span at bounding box center [746, 471] width 46 height 23
click at [760, 577] on span at bounding box center [746, 580] width 46 height 23
click at [748, 548] on span at bounding box center [746, 549] width 46 height 23
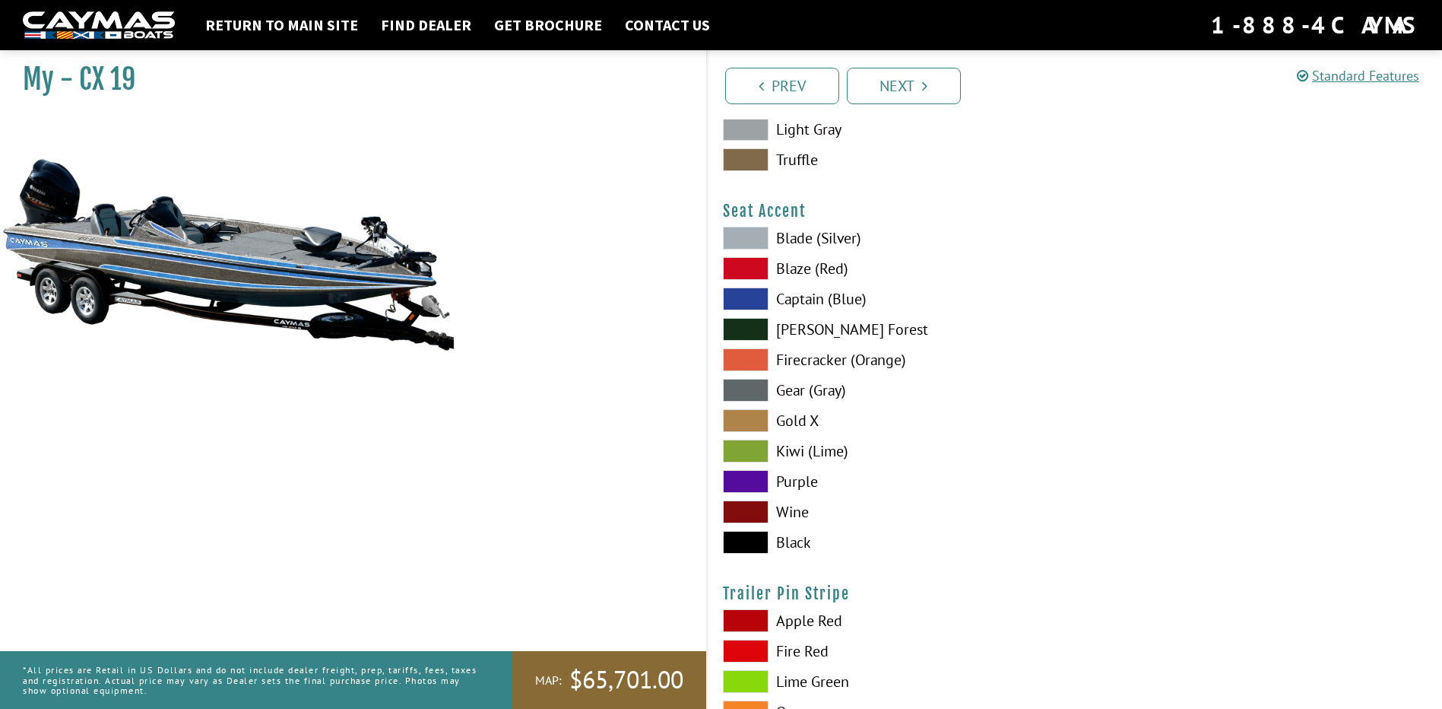
scroll to position [8820, 0]
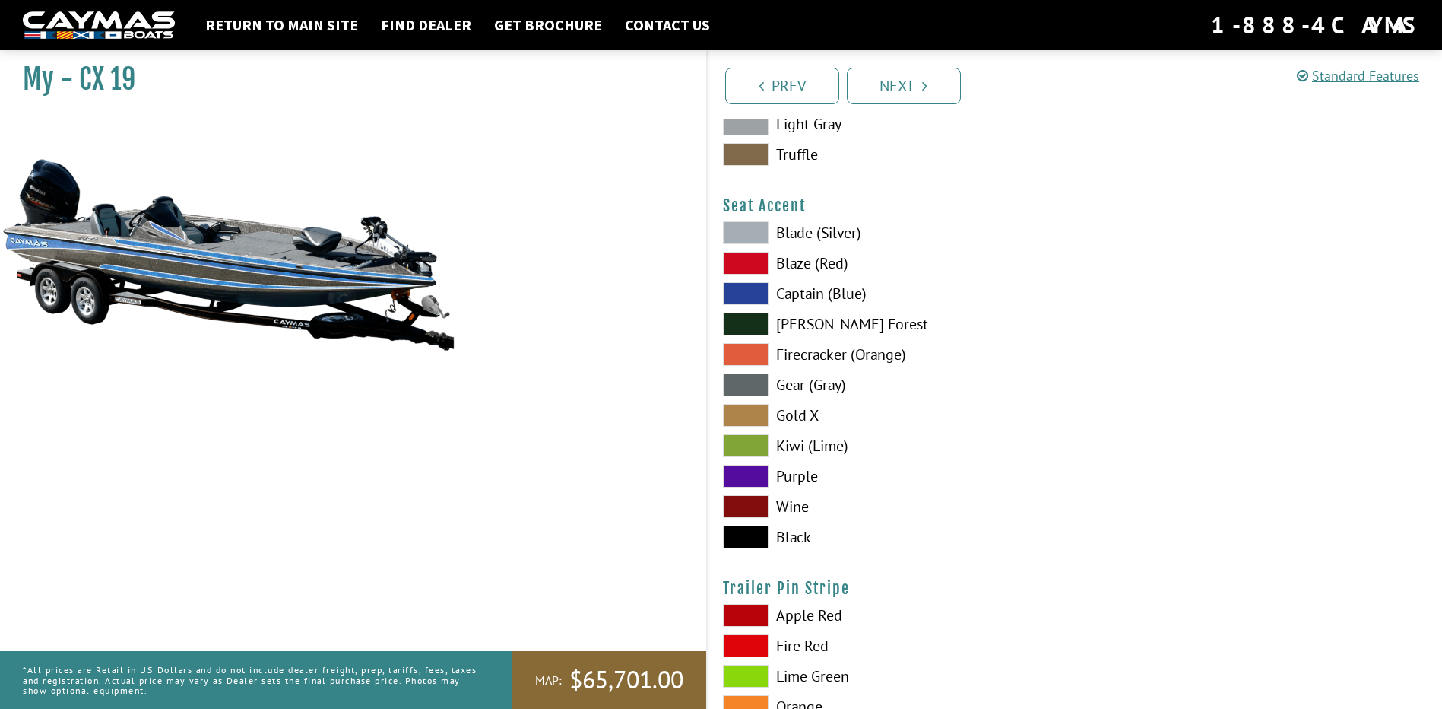
click at [748, 287] on span at bounding box center [746, 293] width 46 height 23
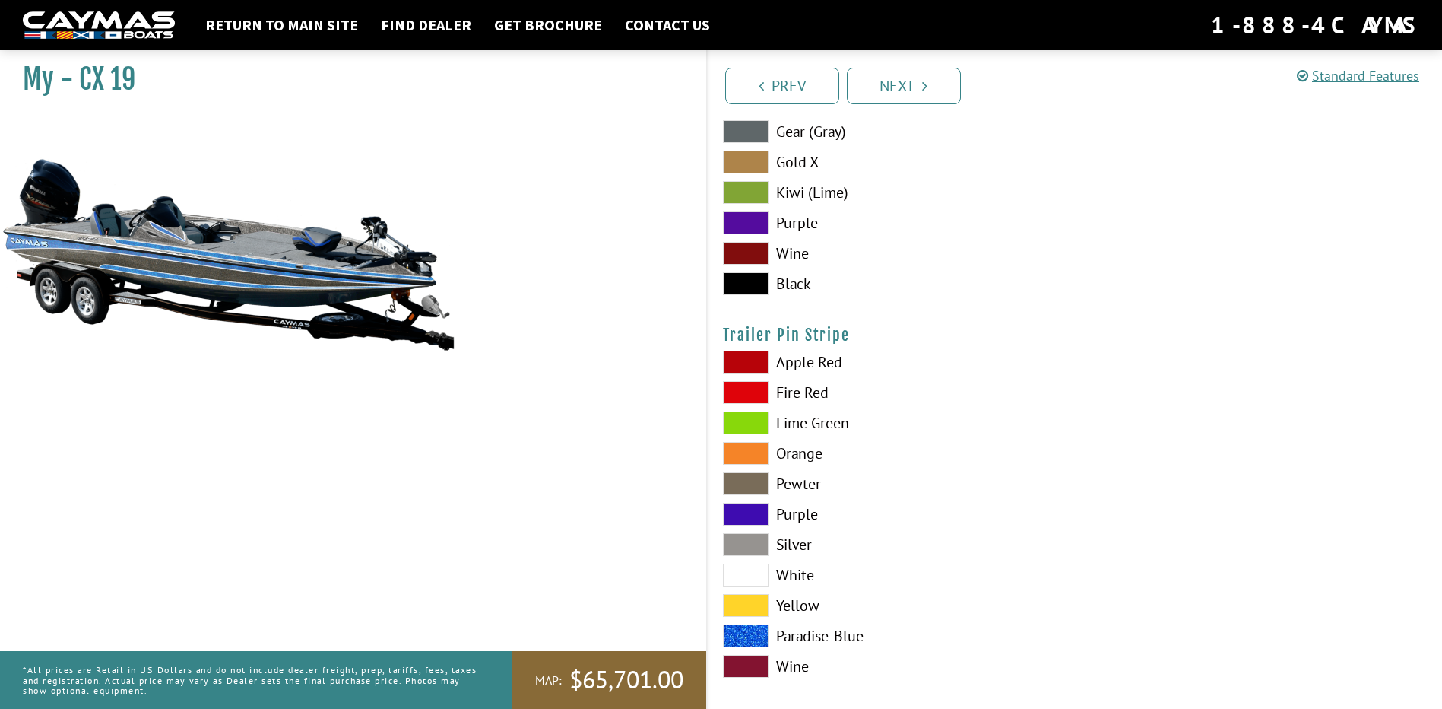
scroll to position [9087, 0]
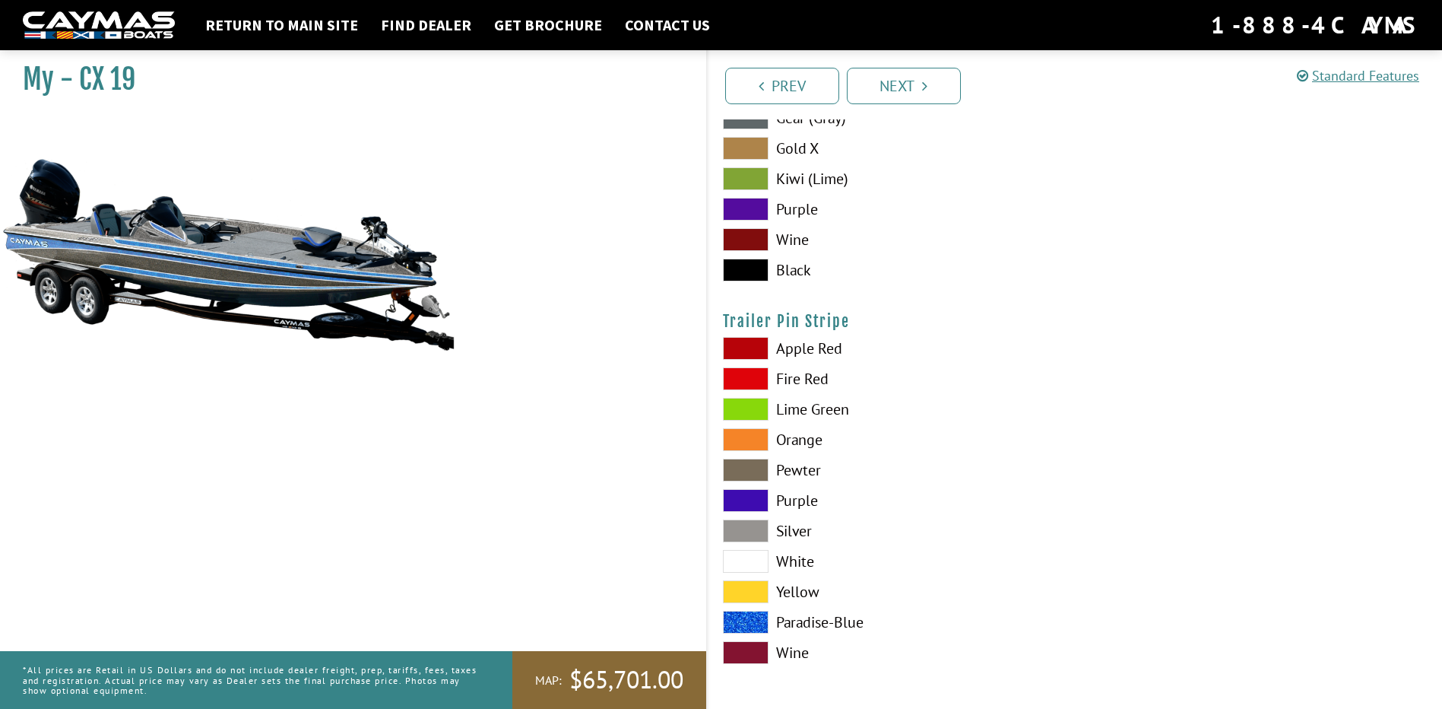
click at [746, 622] on span at bounding box center [746, 622] width 46 height 23
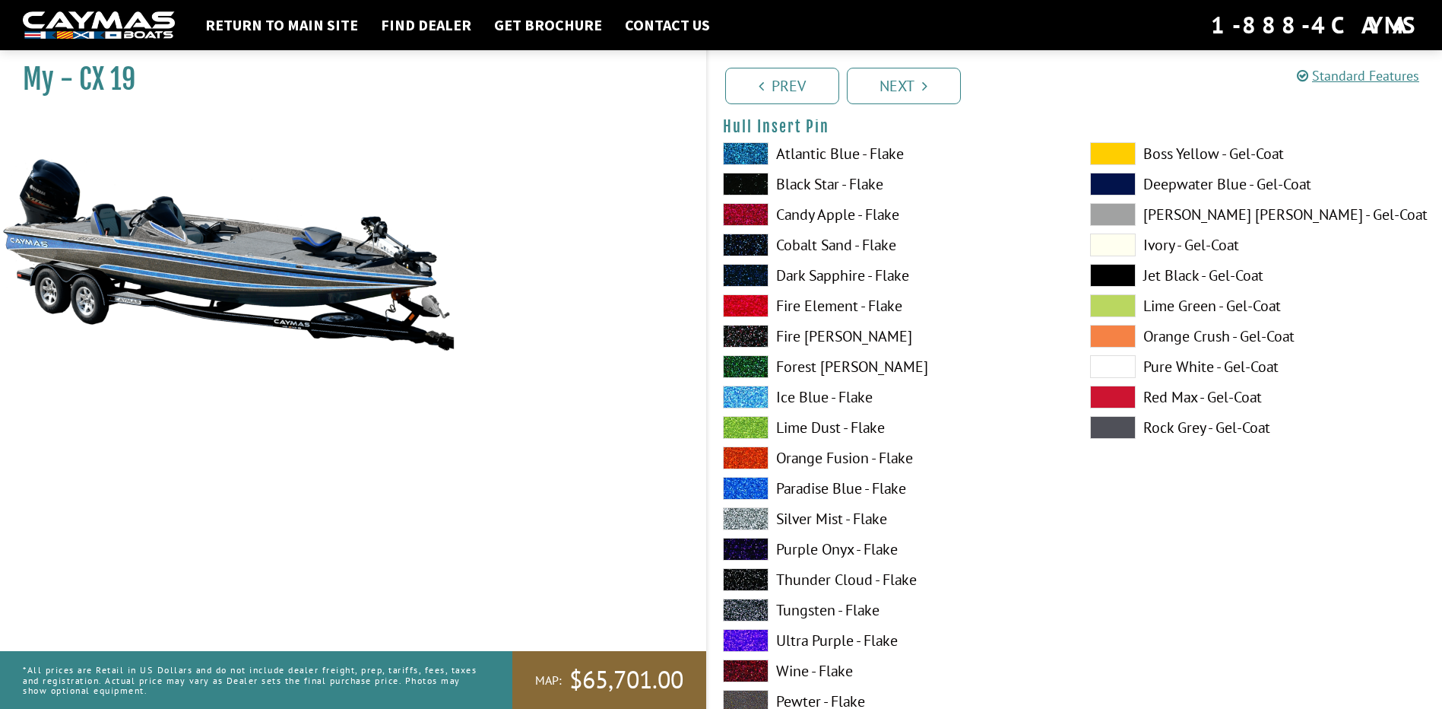
scroll to position [8023, 0]
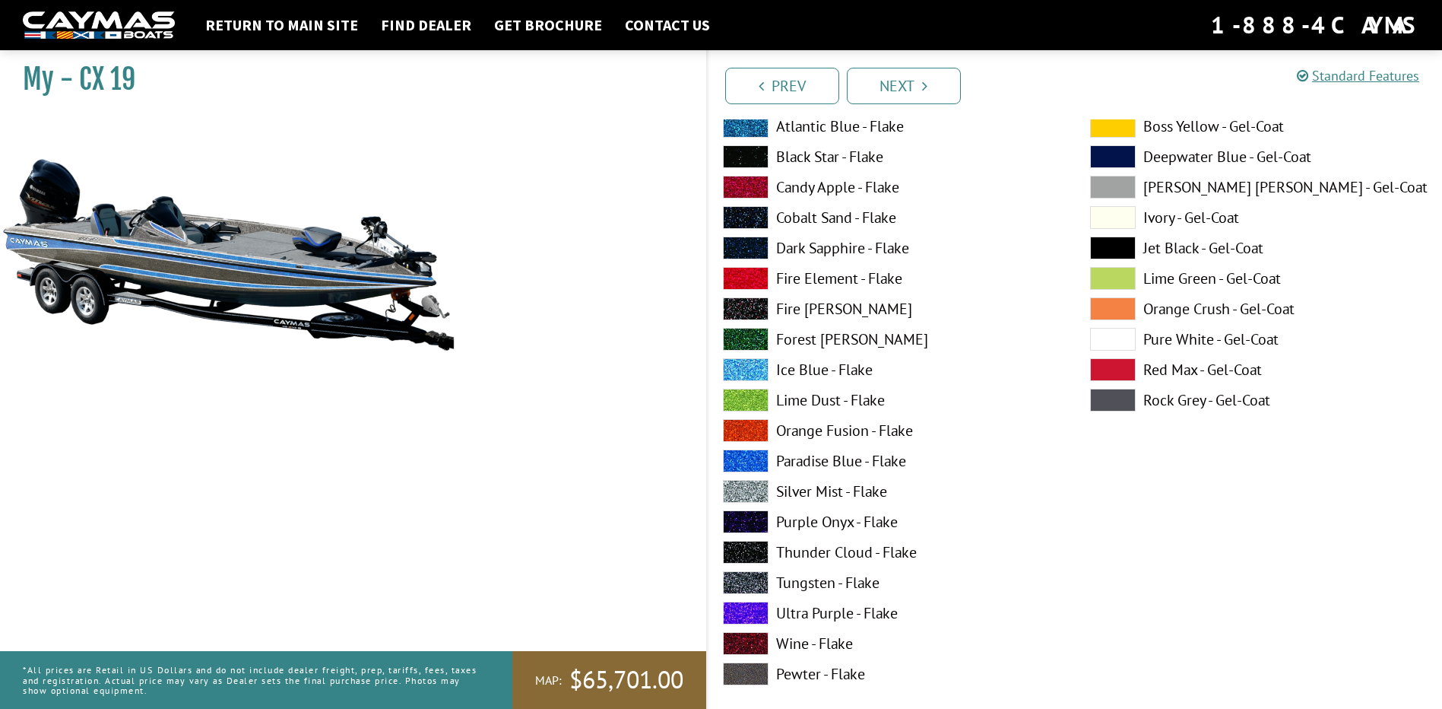
click at [817, 462] on label "Paradise Blue - Flake" at bounding box center [891, 460] width 337 height 23
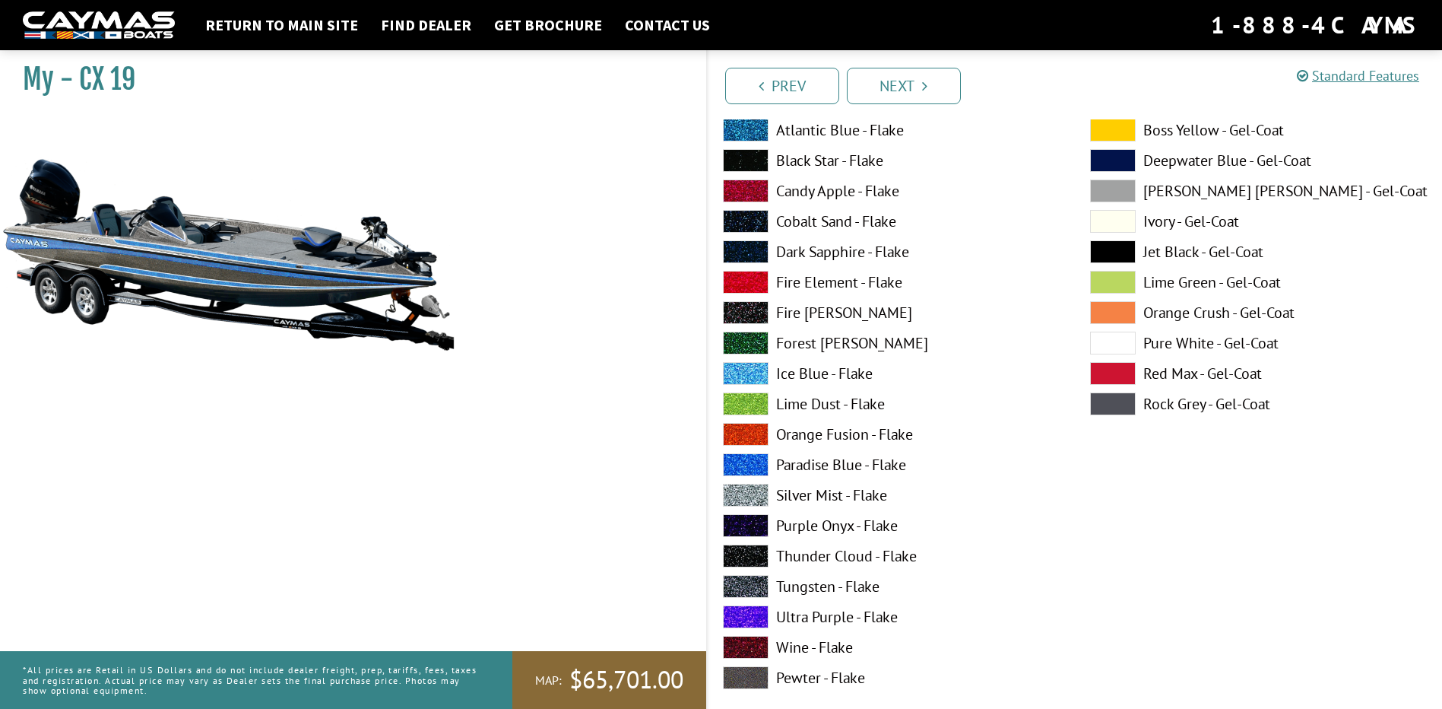
scroll to position [6806, 0]
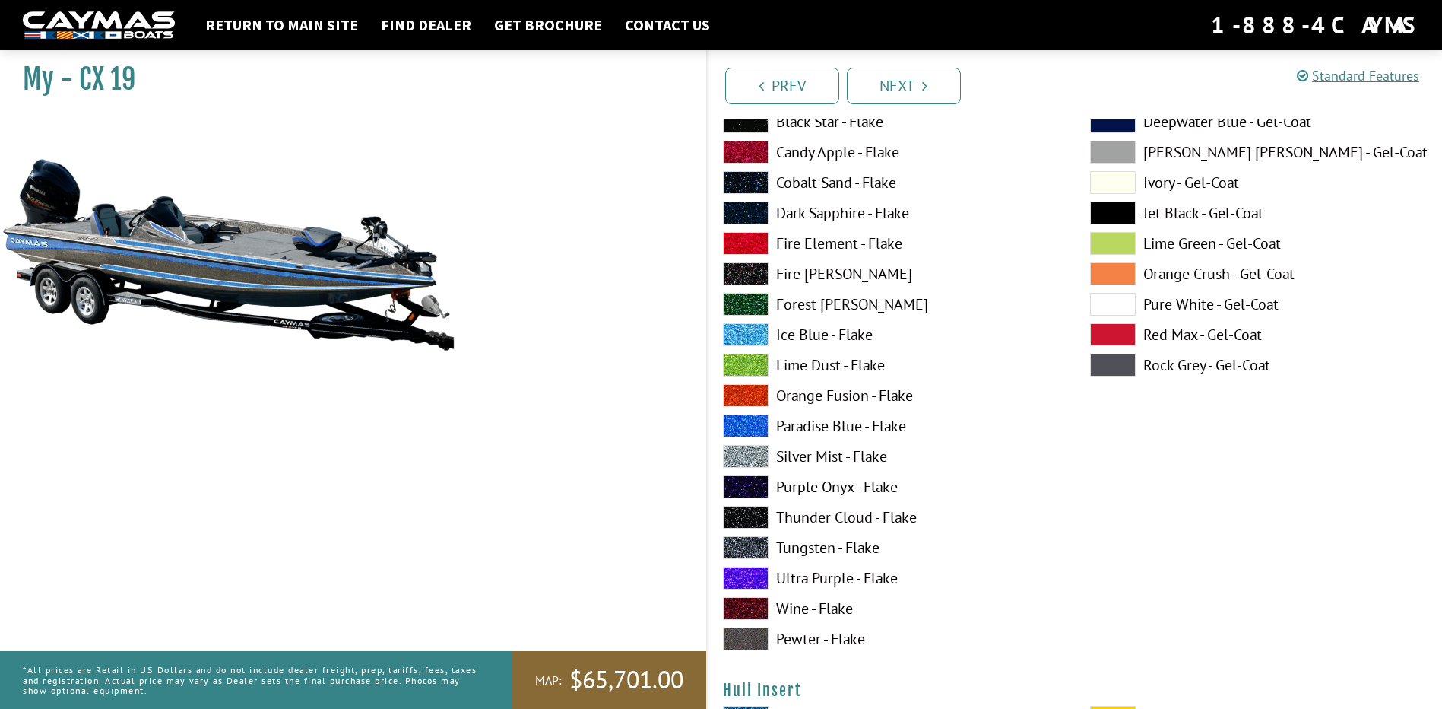
click at [817, 423] on label "Paradise Blue - Flake" at bounding box center [891, 425] width 337 height 23
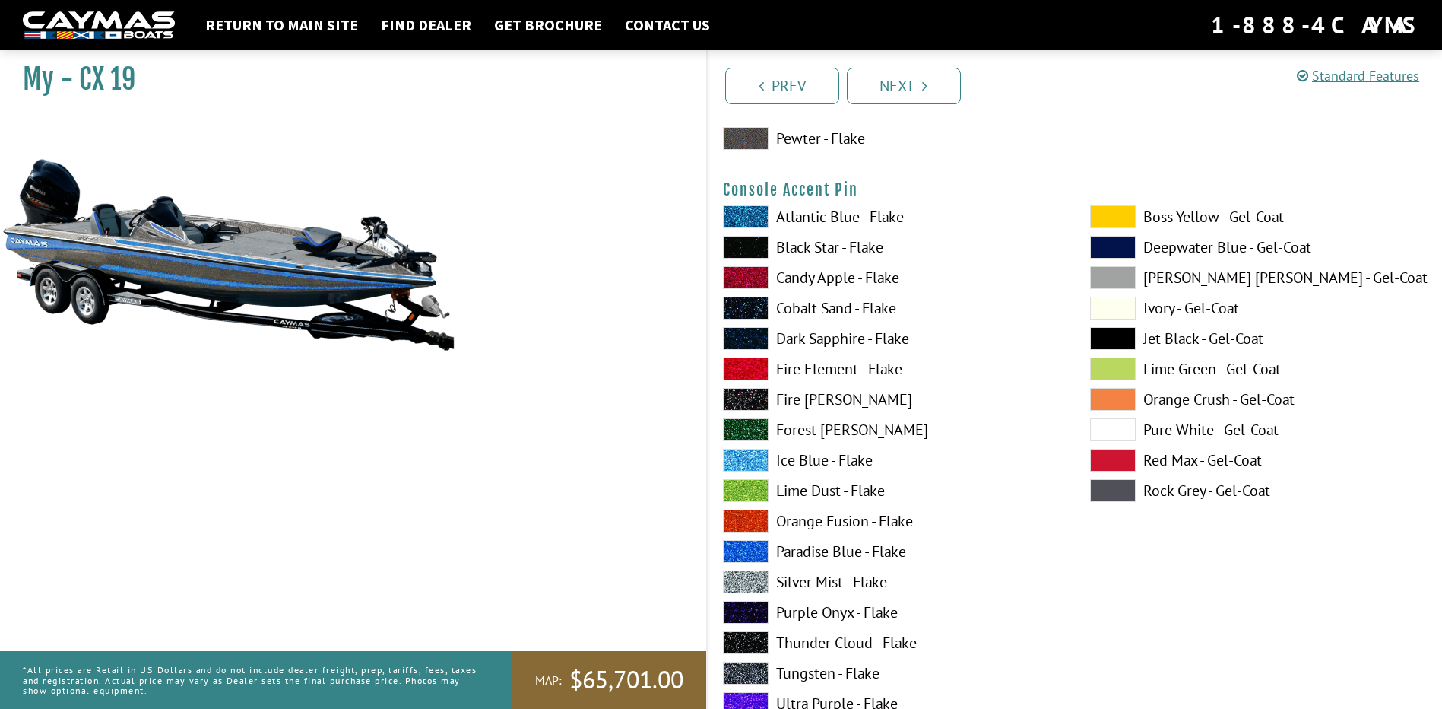
scroll to position [5285, 0]
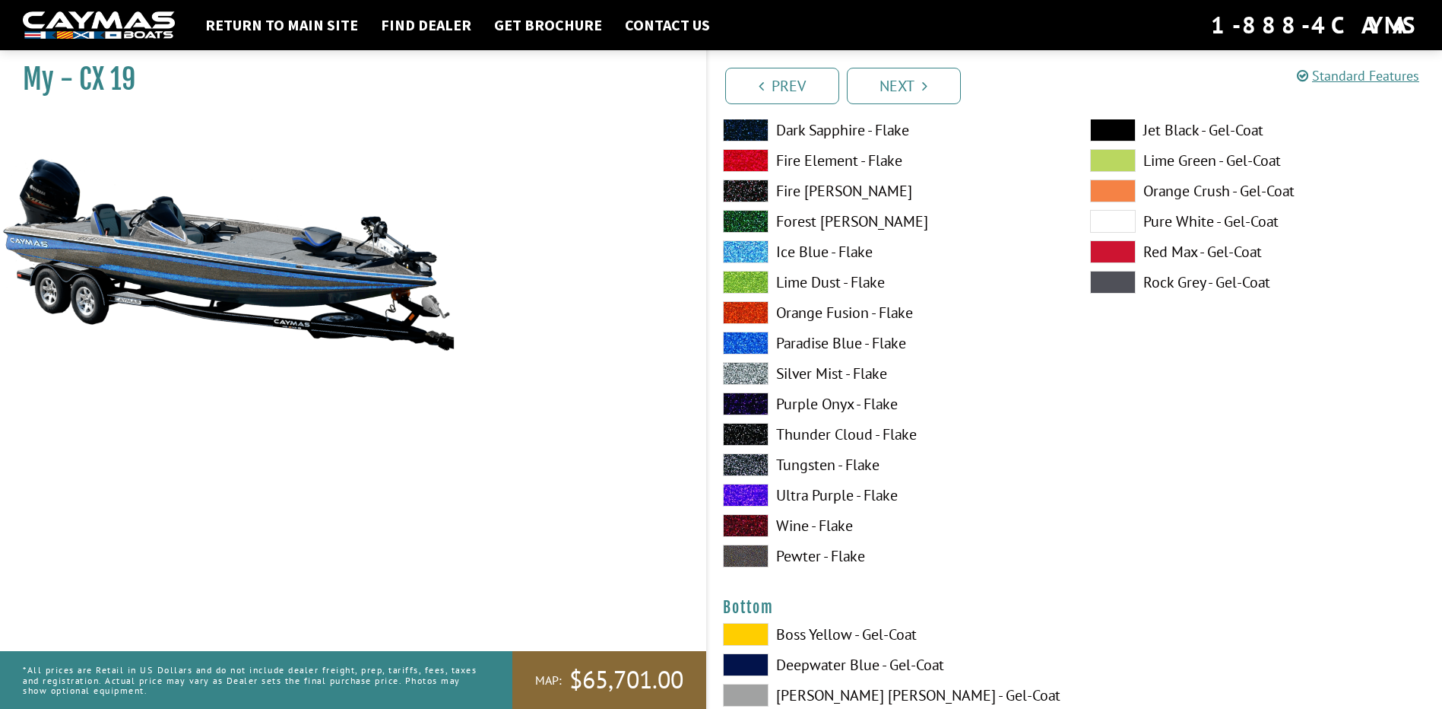
click at [820, 344] on label "Paradise Blue - Flake" at bounding box center [891, 343] width 337 height 23
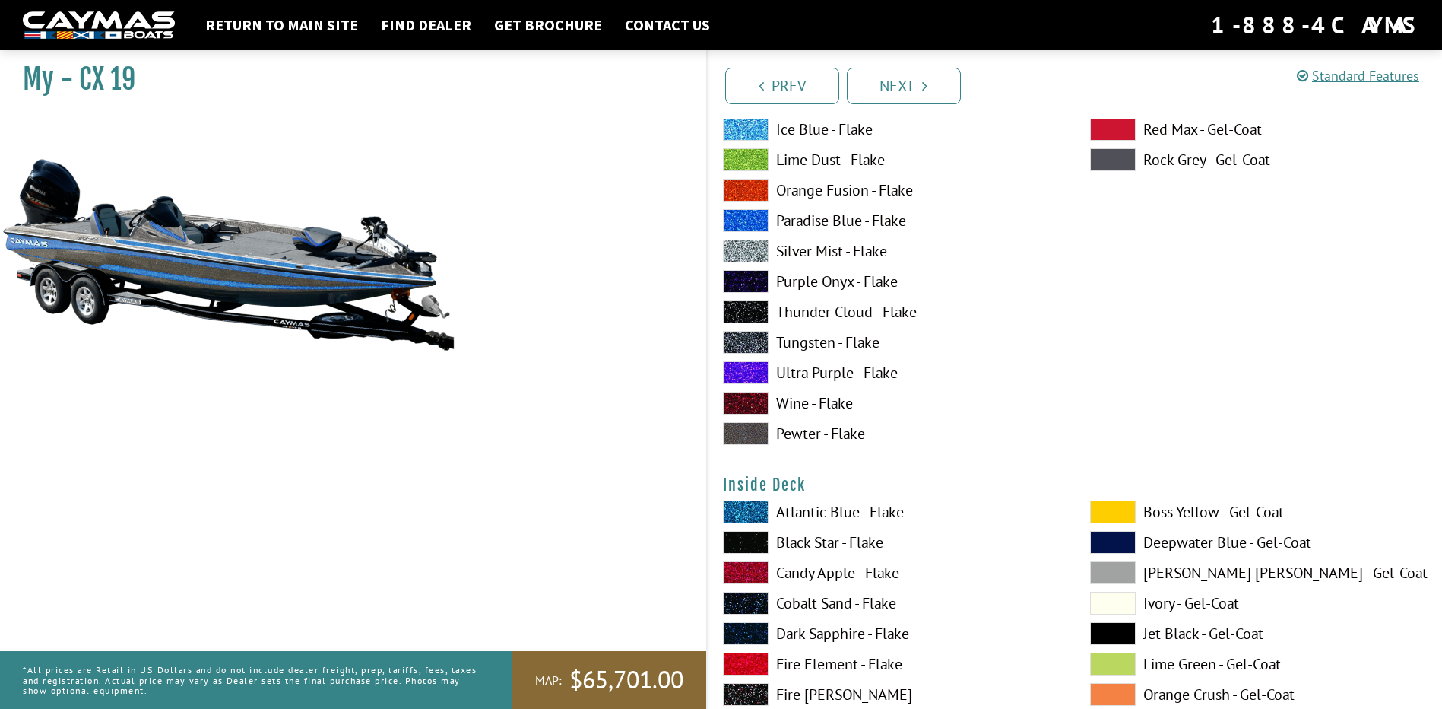
scroll to position [3004, 0]
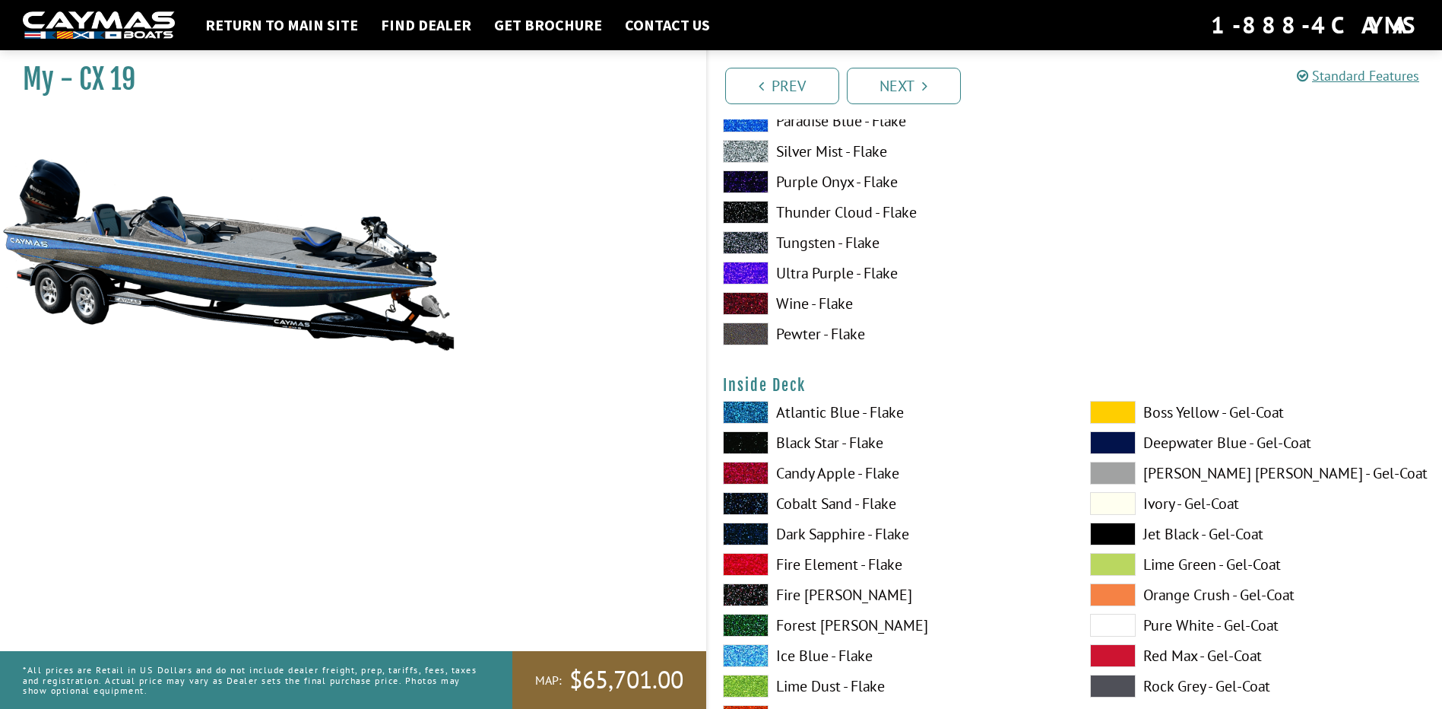
click at [822, 123] on label "Paradise Blue - Flake" at bounding box center [891, 120] width 337 height 23
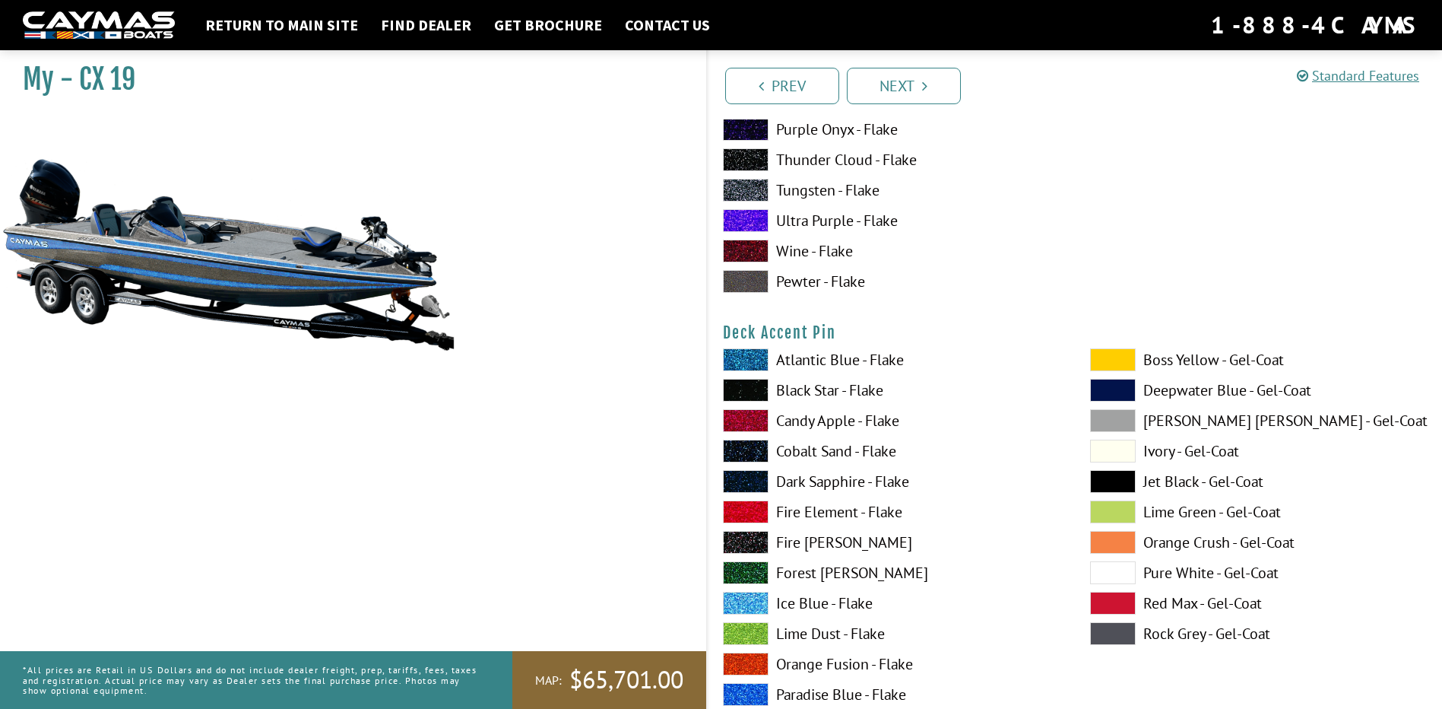
scroll to position [1560, 0]
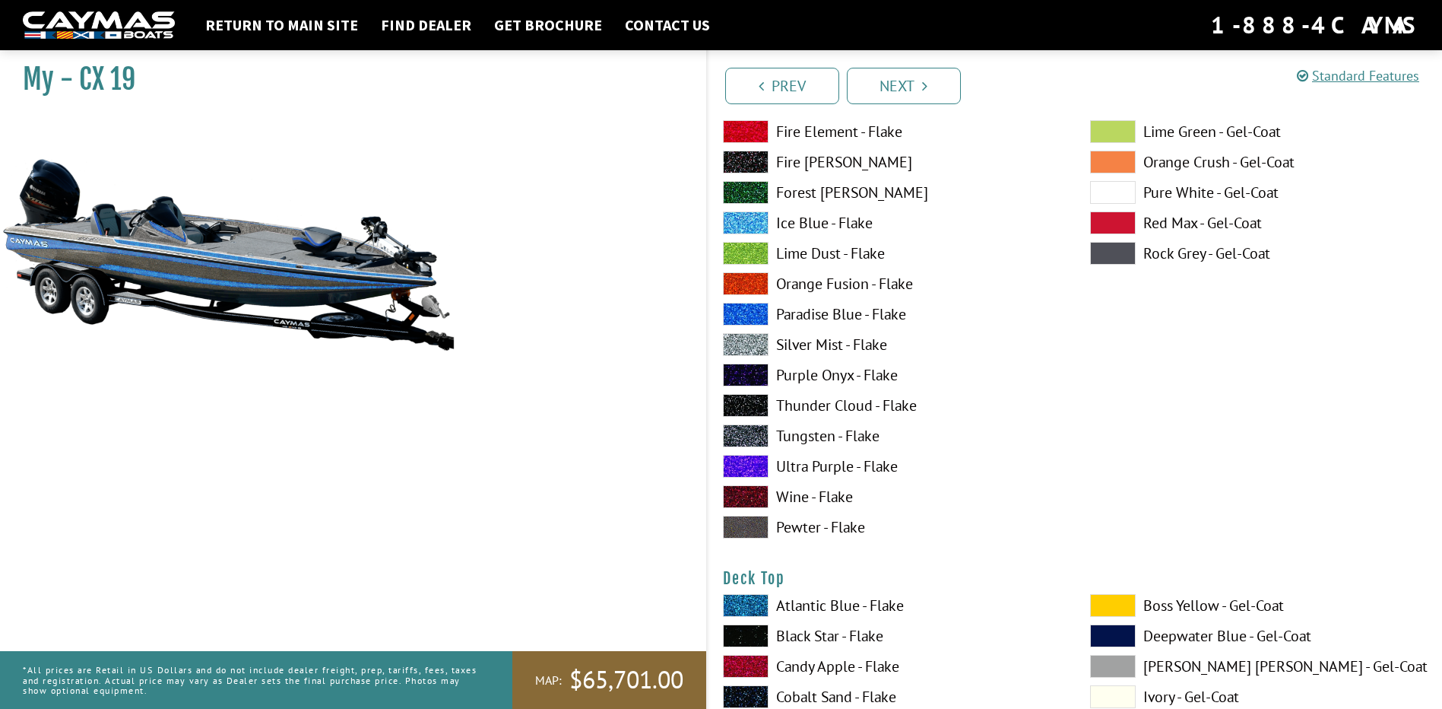
click at [815, 311] on label "Paradise Blue - Flake" at bounding box center [891, 314] width 337 height 23
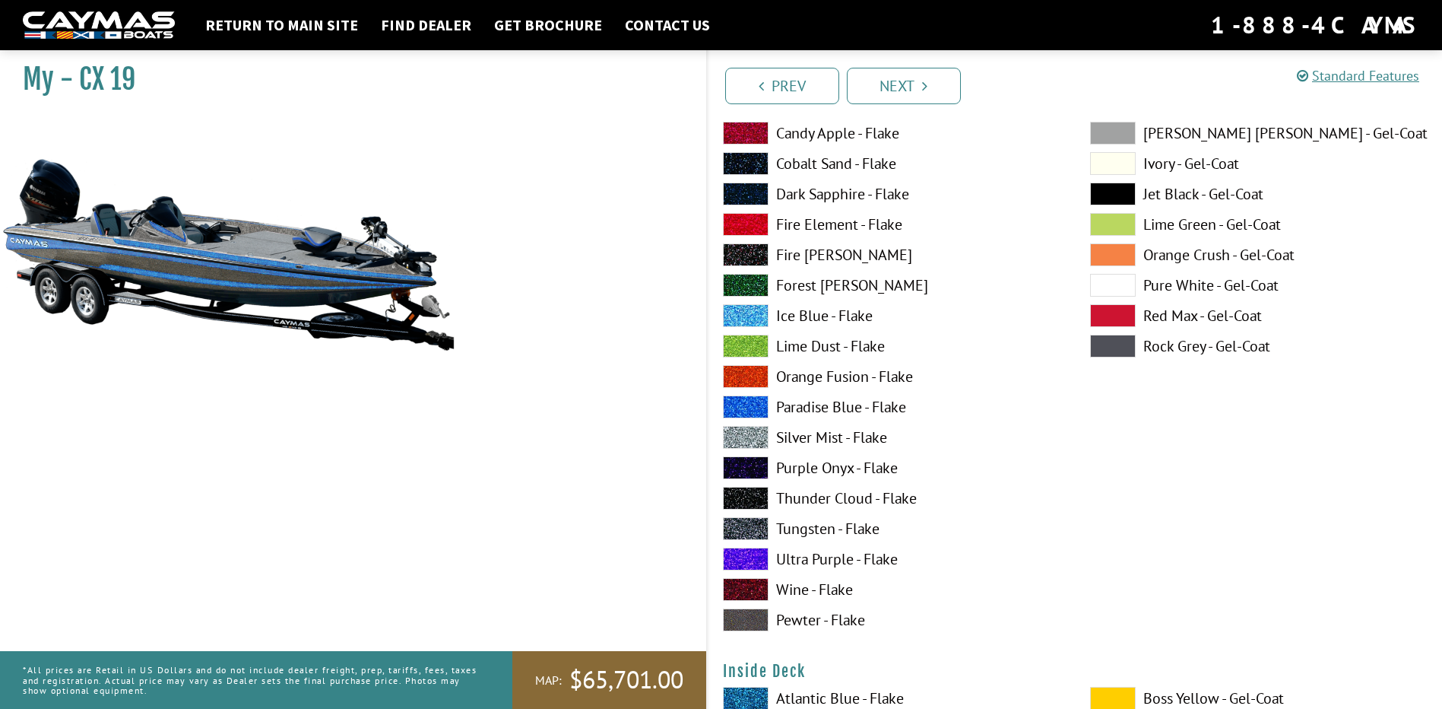
scroll to position [2700, 0]
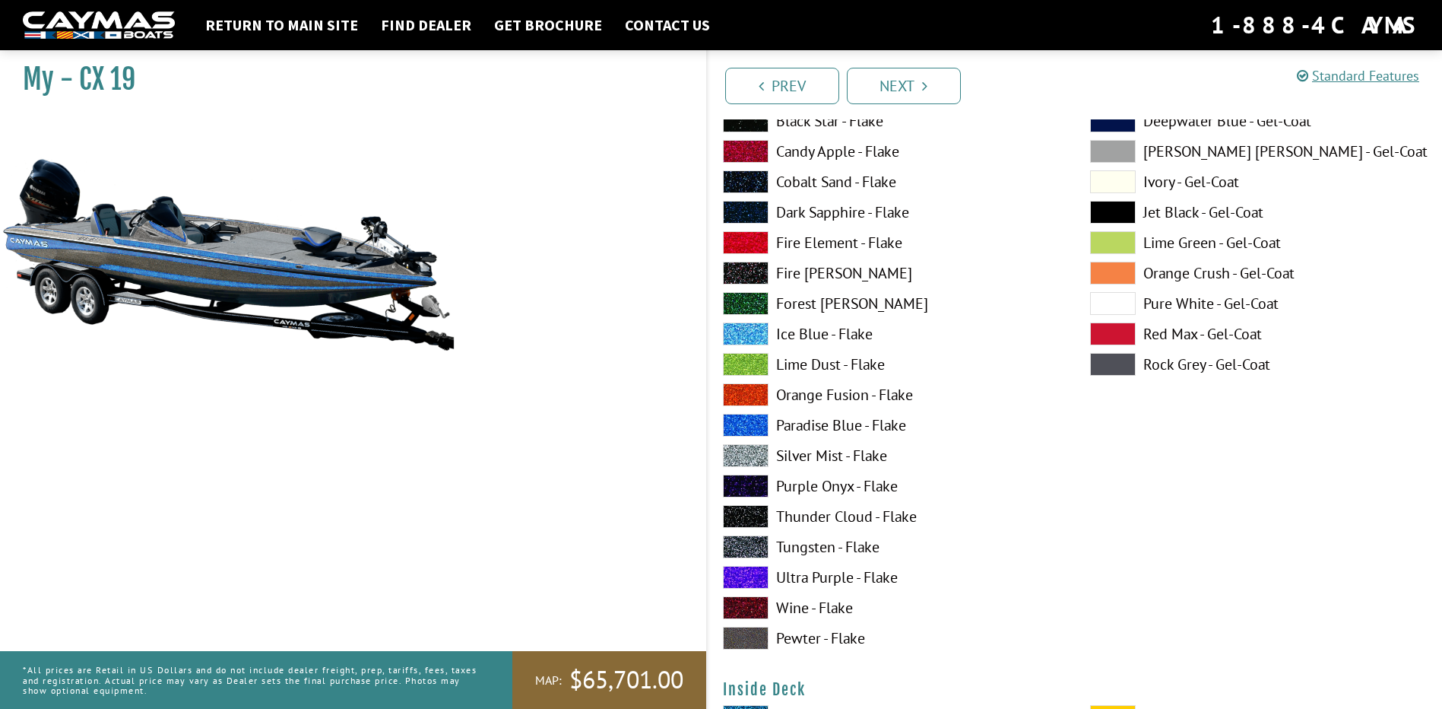
click at [1118, 300] on span at bounding box center [1113, 303] width 46 height 23
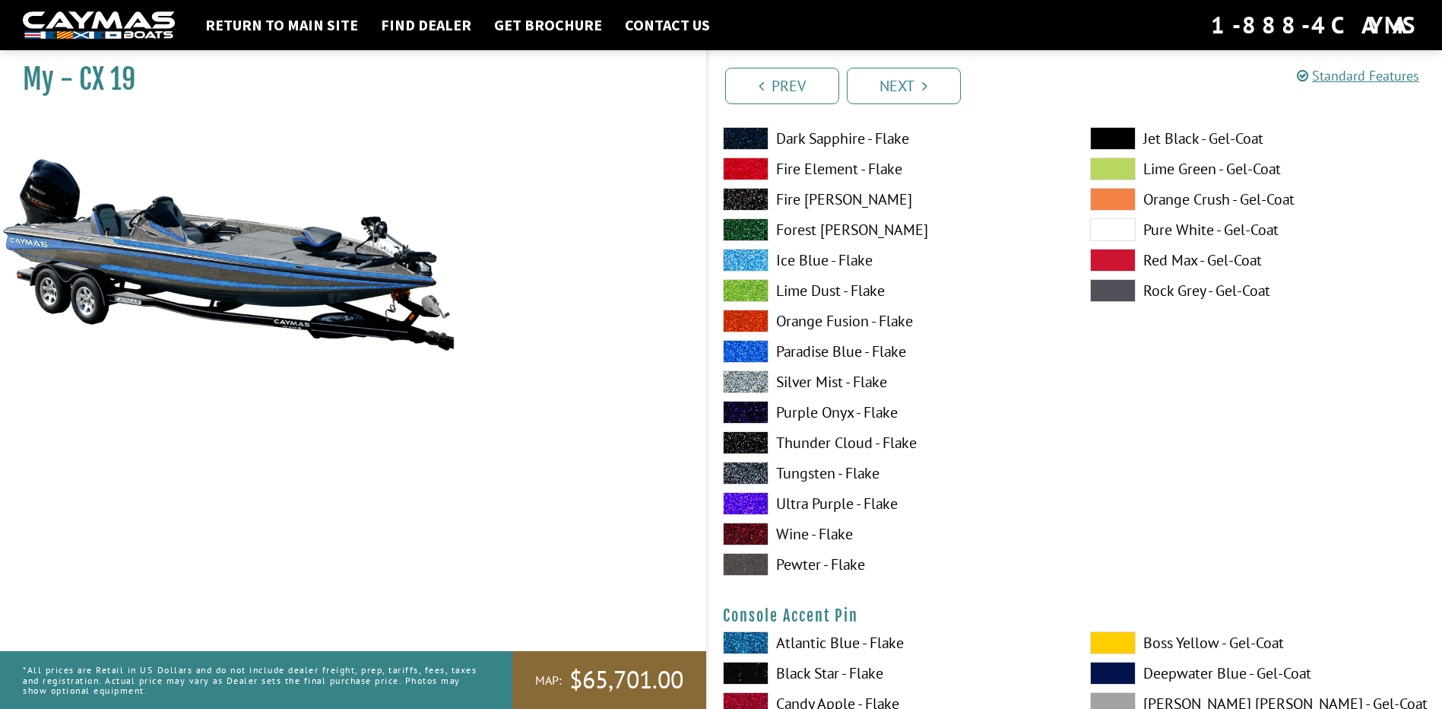
scroll to position [4677, 0]
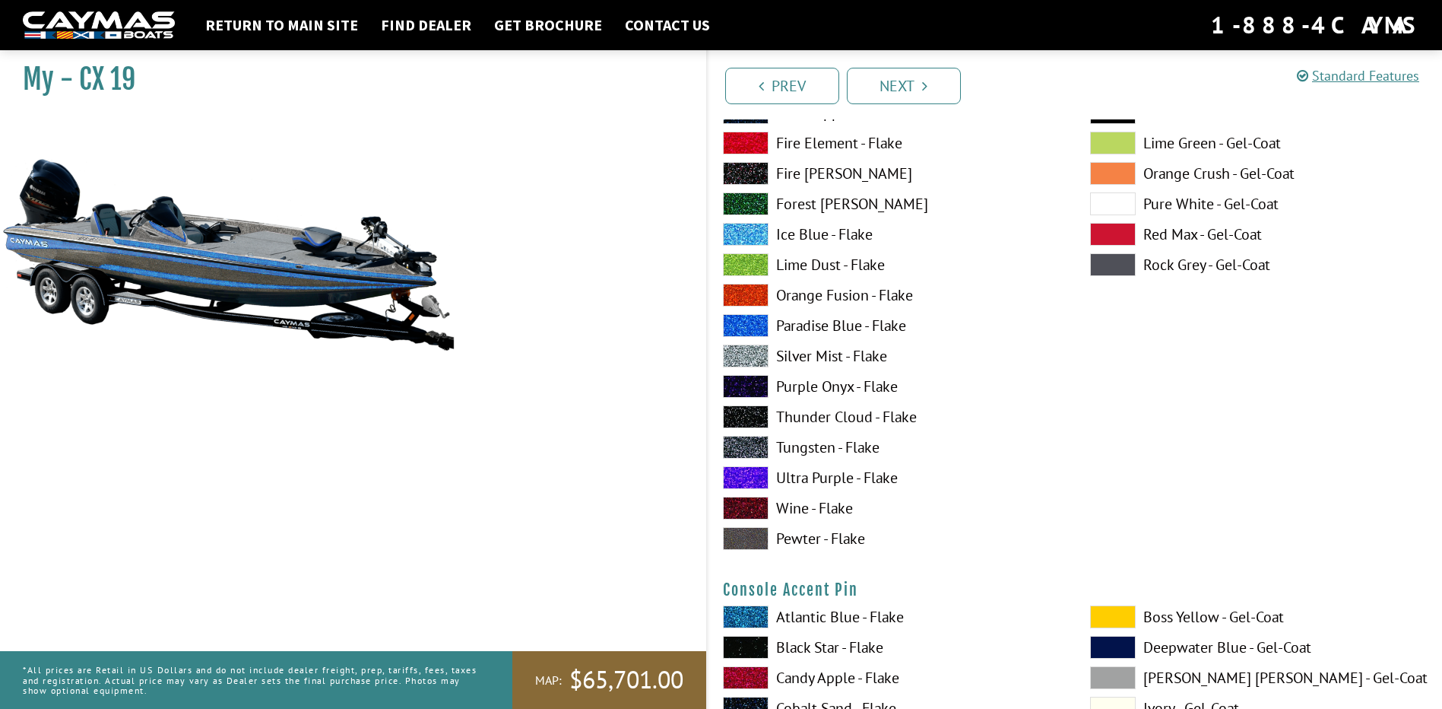
click at [1122, 204] on span at bounding box center [1113, 203] width 46 height 23
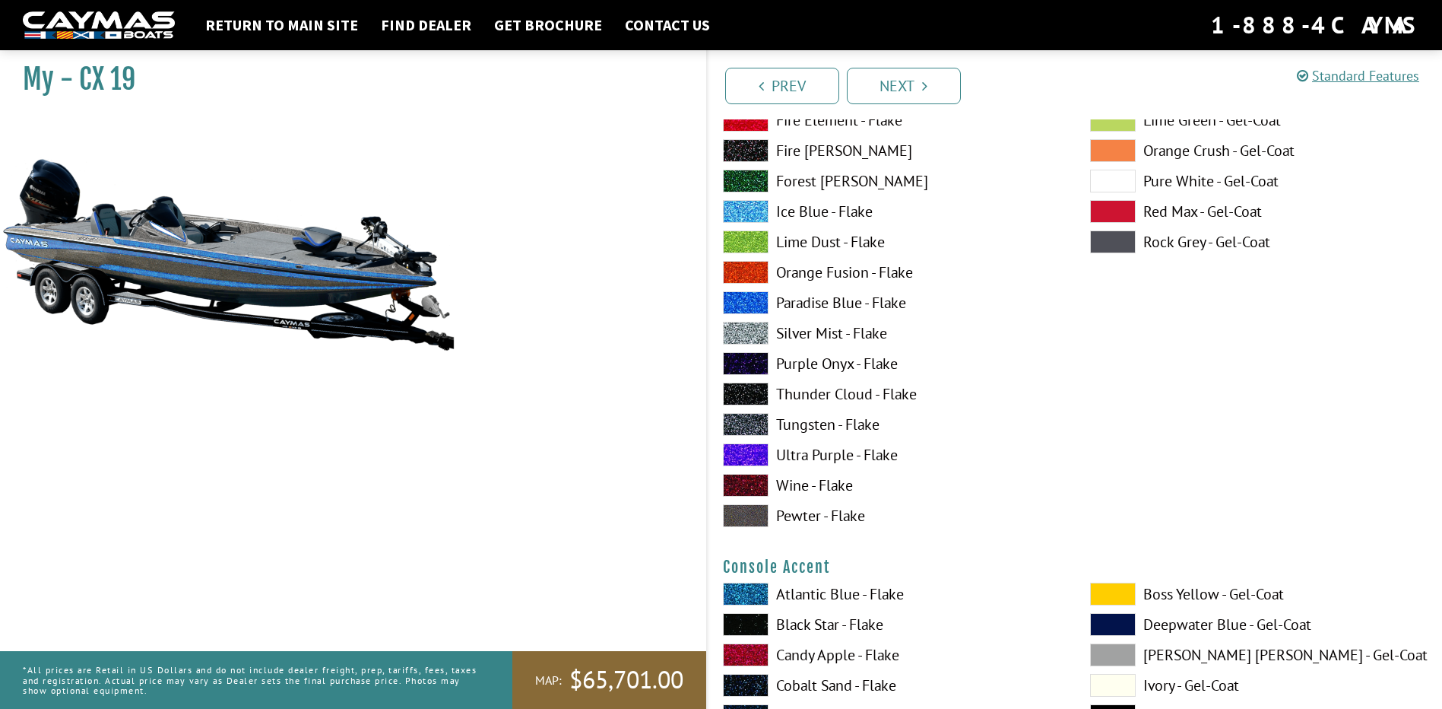
scroll to position [4069, 0]
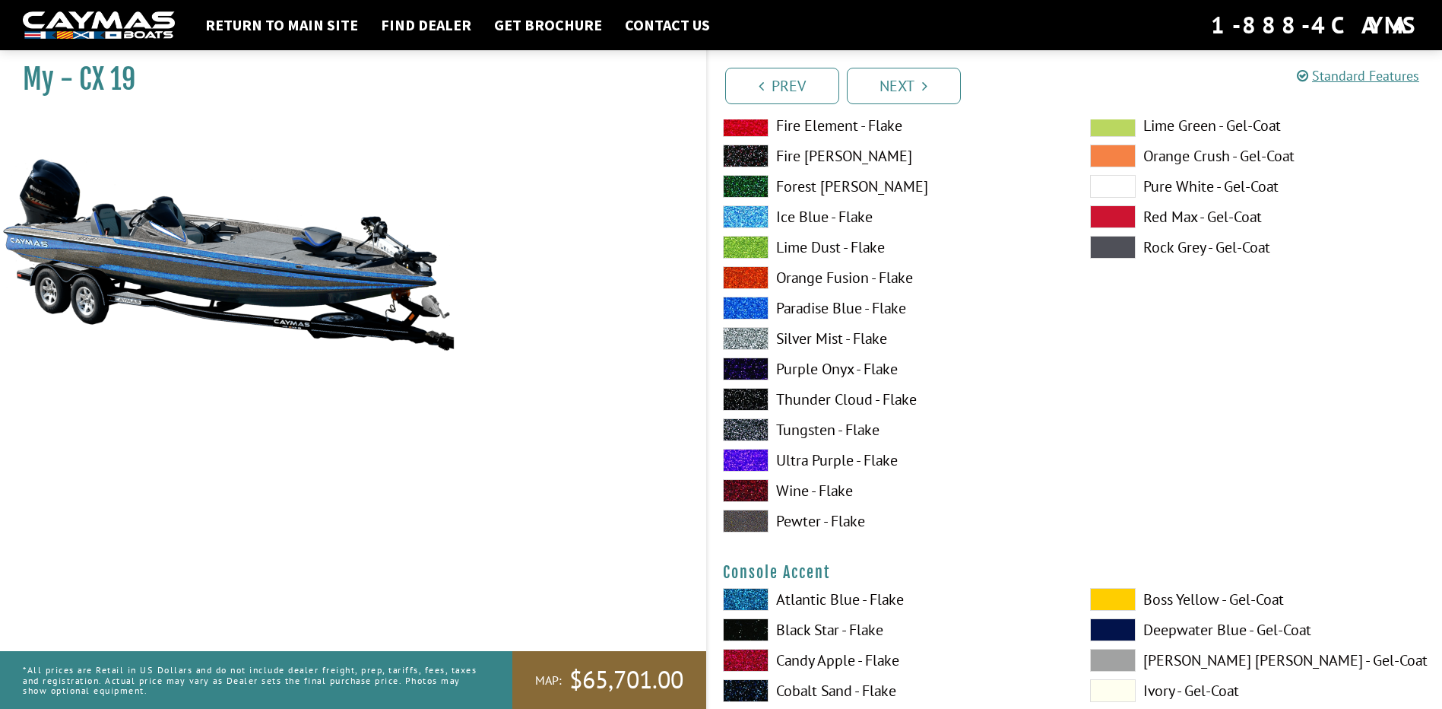
click at [809, 217] on label "Ice Blue - Flake" at bounding box center [891, 216] width 337 height 23
click at [815, 332] on label "Silver Mist - Flake" at bounding box center [891, 338] width 337 height 23
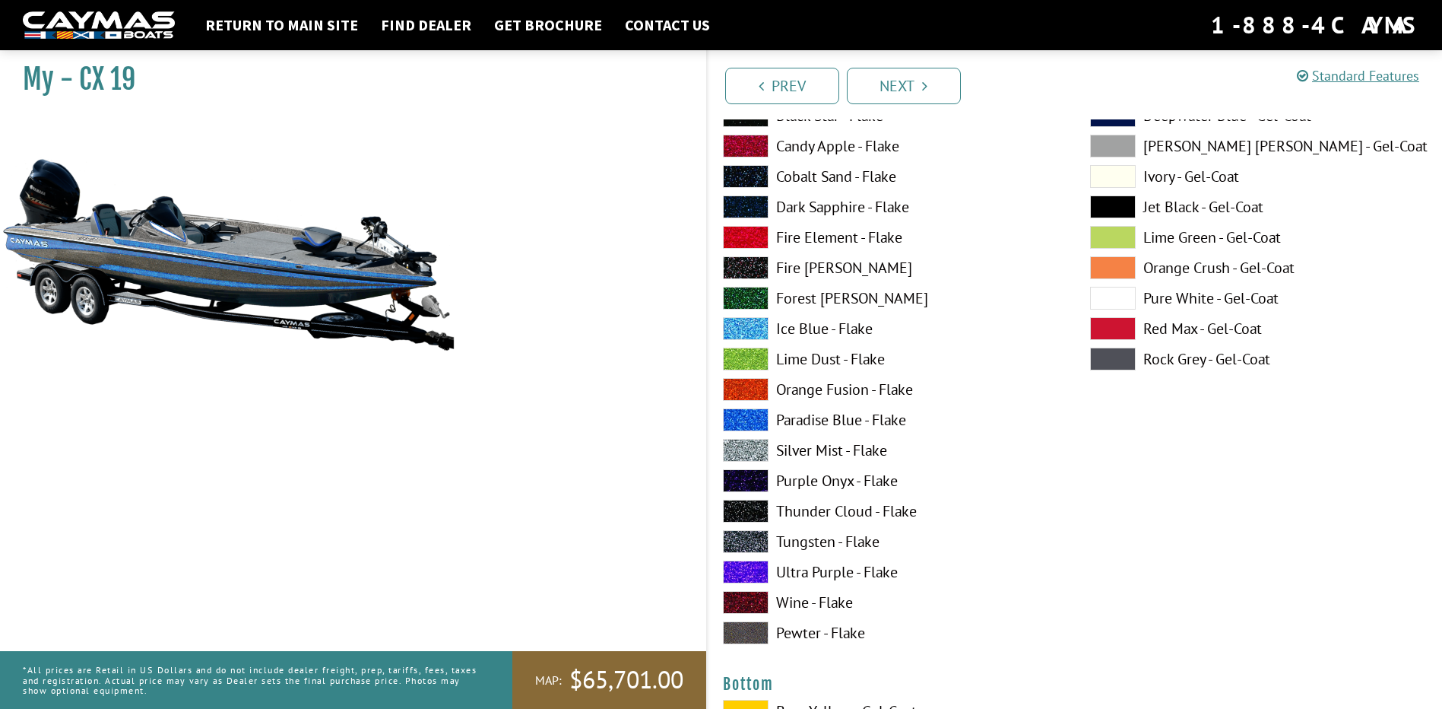
scroll to position [5209, 0]
click at [1167, 296] on label "Pure White - Gel-Coat" at bounding box center [1258, 297] width 337 height 23
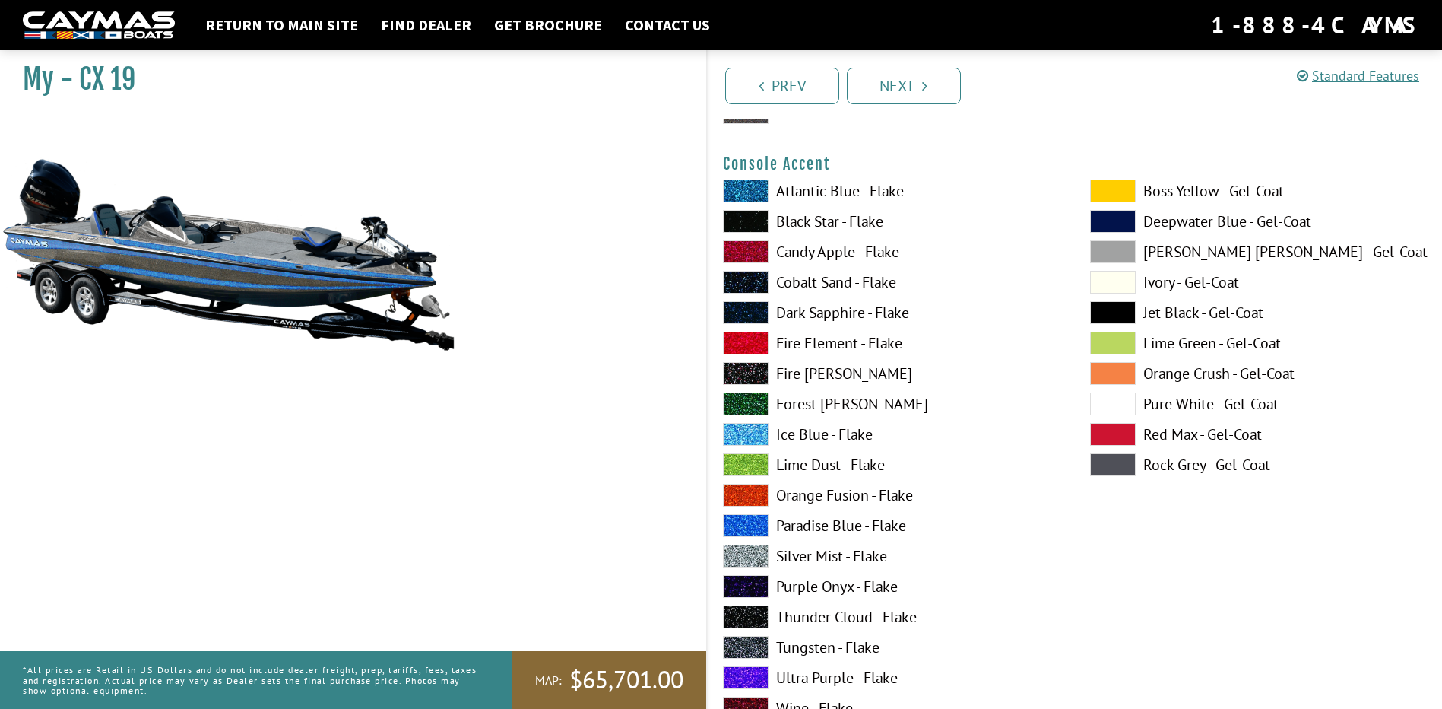
scroll to position [4449, 0]
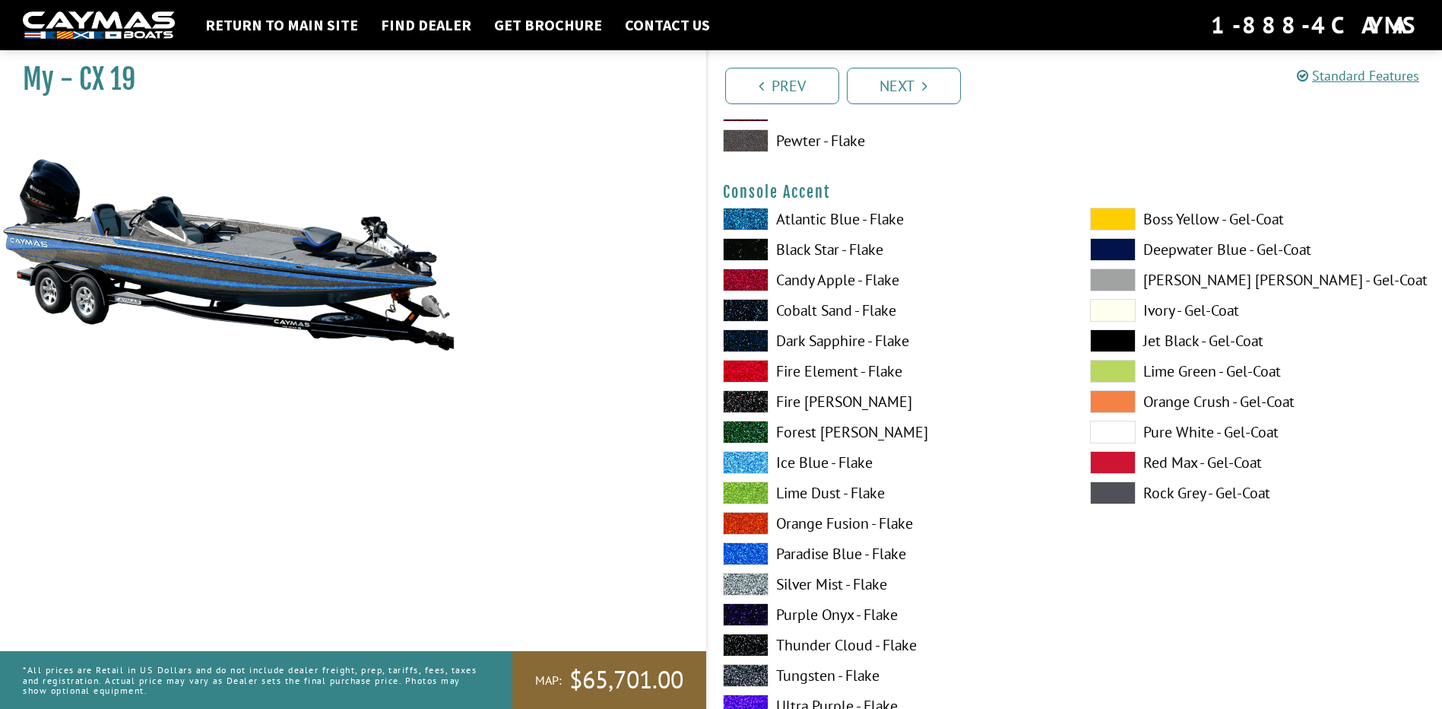
click at [791, 460] on label "Ice Blue - Flake" at bounding box center [891, 462] width 337 height 23
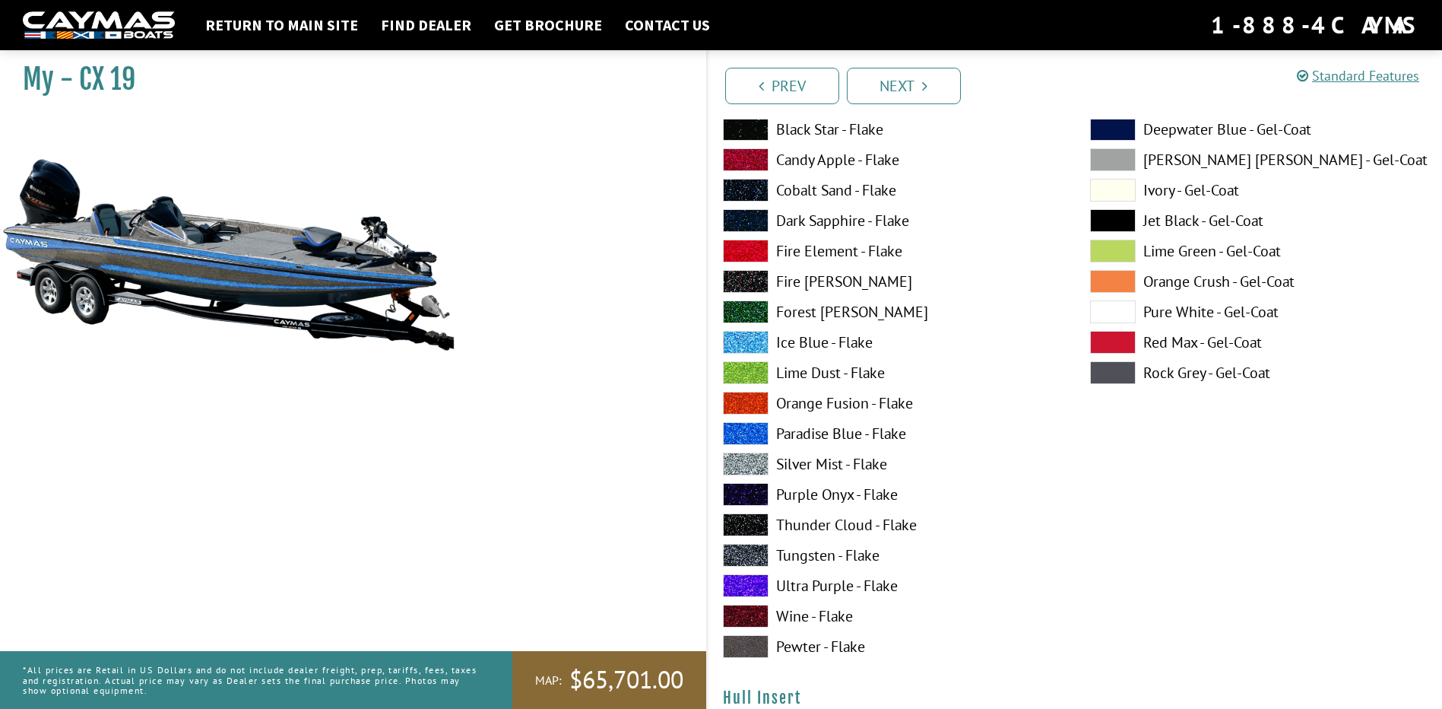
scroll to position [6806, 0]
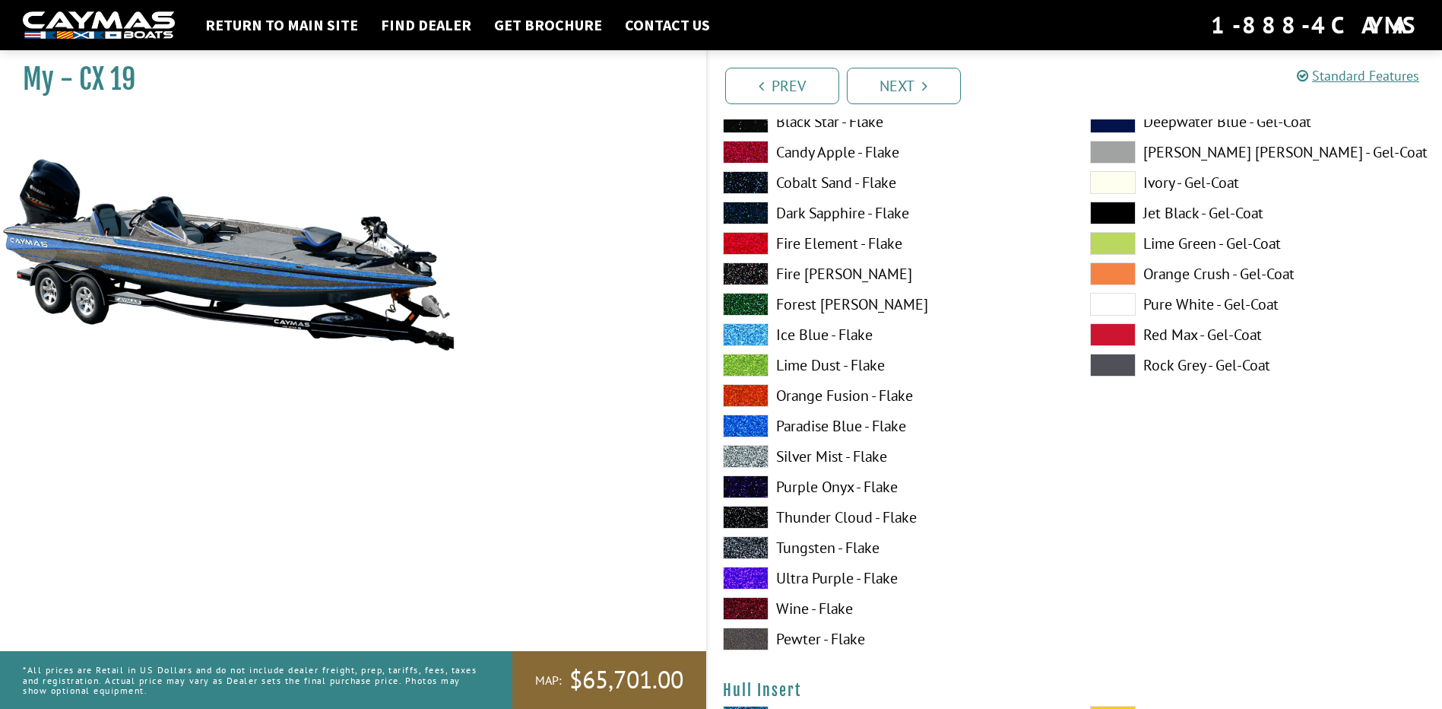
click at [1128, 305] on span at bounding box center [1113, 304] width 46 height 23
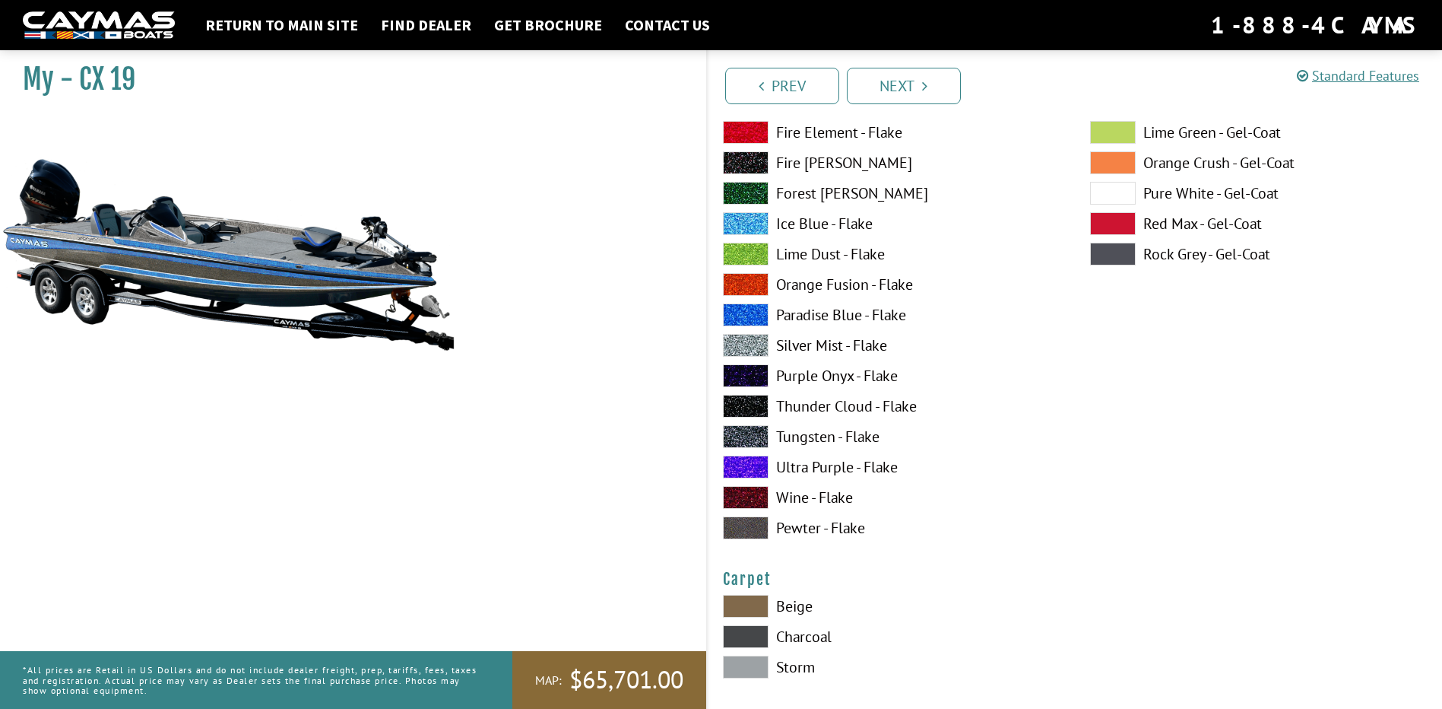
scroll to position [8175, 0]
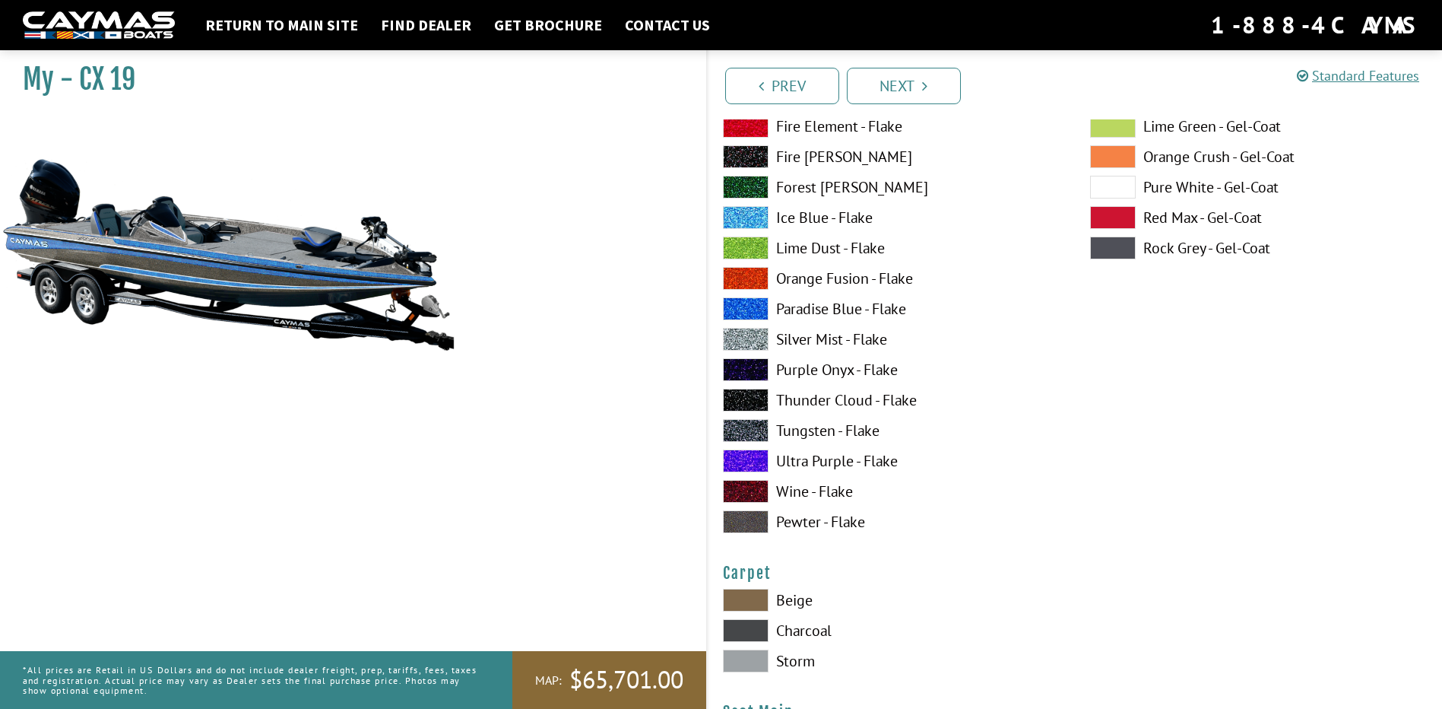
click at [1128, 189] on span at bounding box center [1113, 187] width 46 height 23
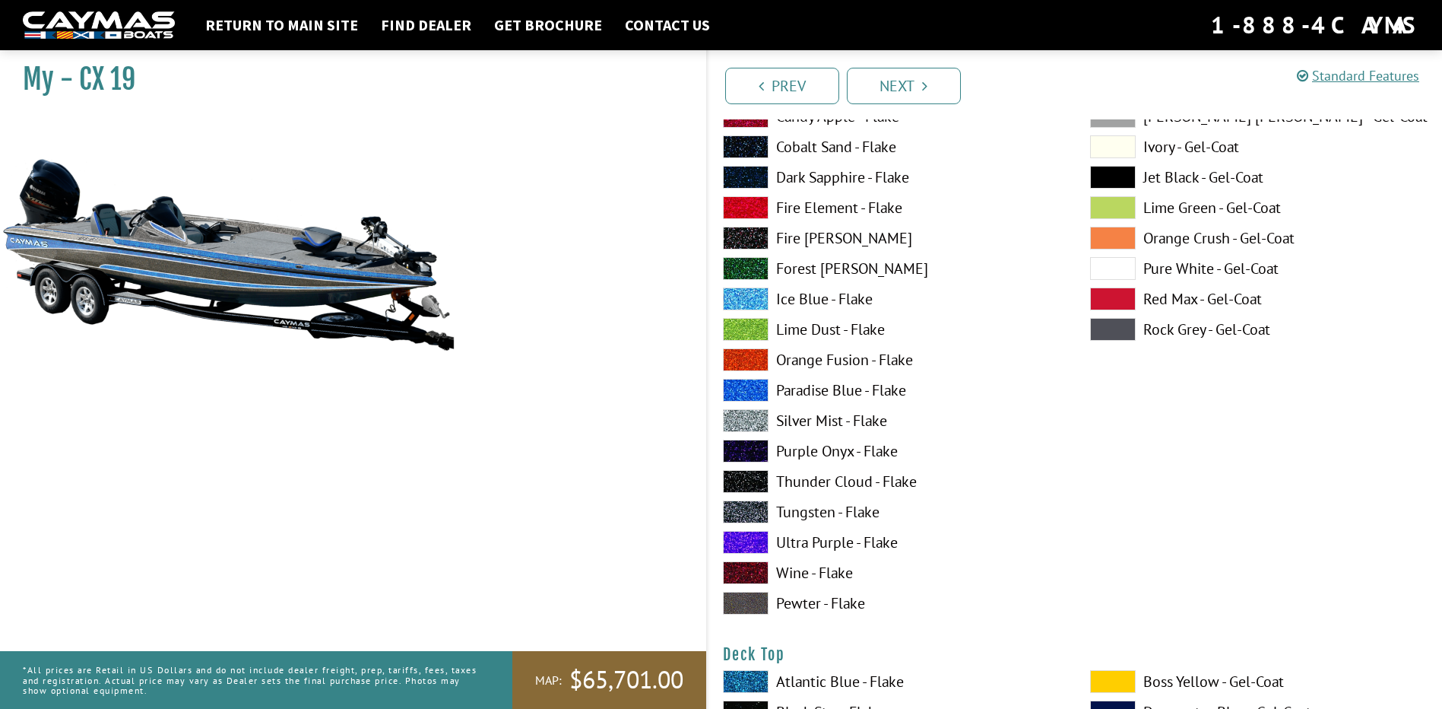
scroll to position [1255, 0]
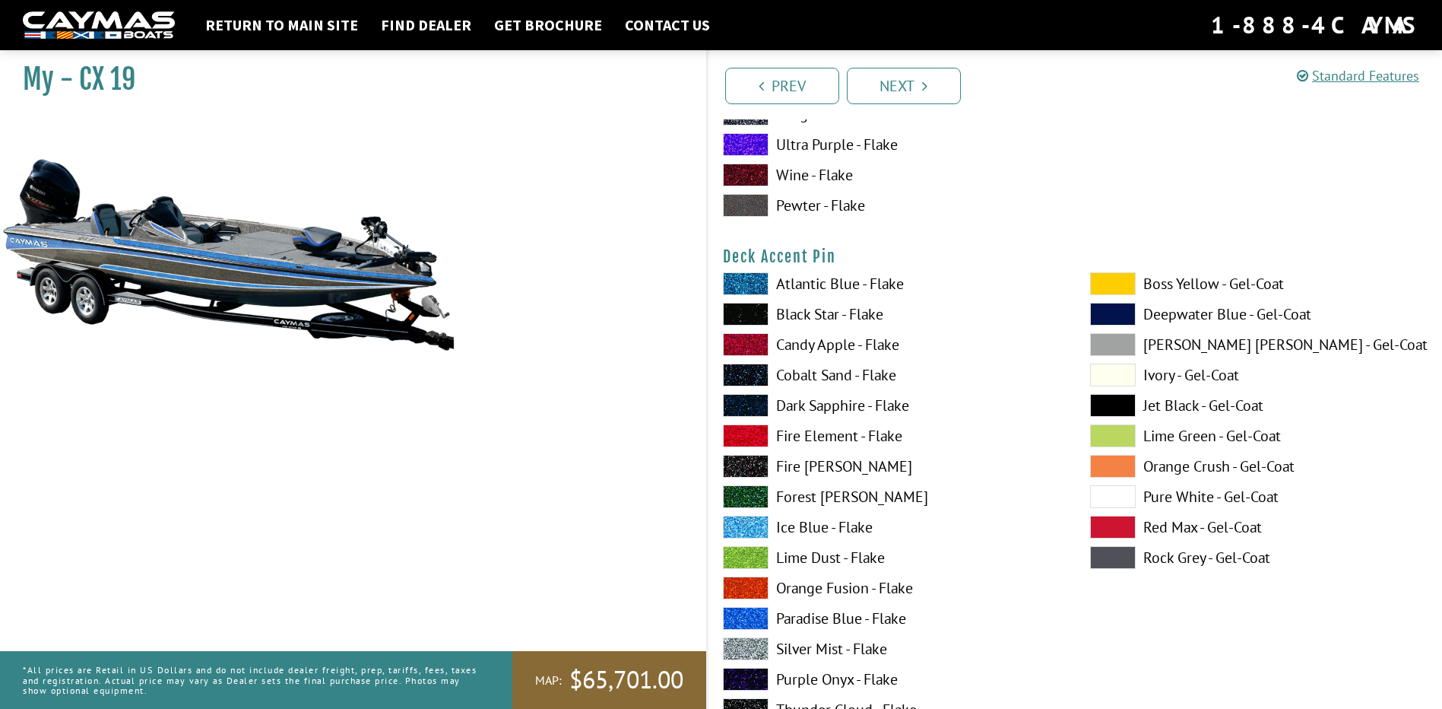
click at [1121, 493] on span at bounding box center [1113, 496] width 46 height 23
